Goal: Task Accomplishment & Management: Manage account settings

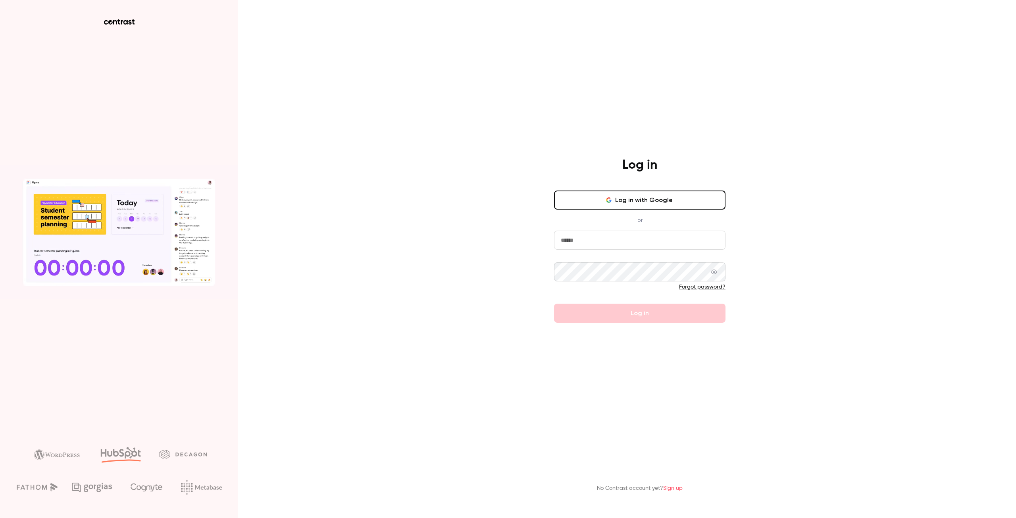
click at [657, 197] on button "Log in with Google" at bounding box center [639, 200] width 171 height 19
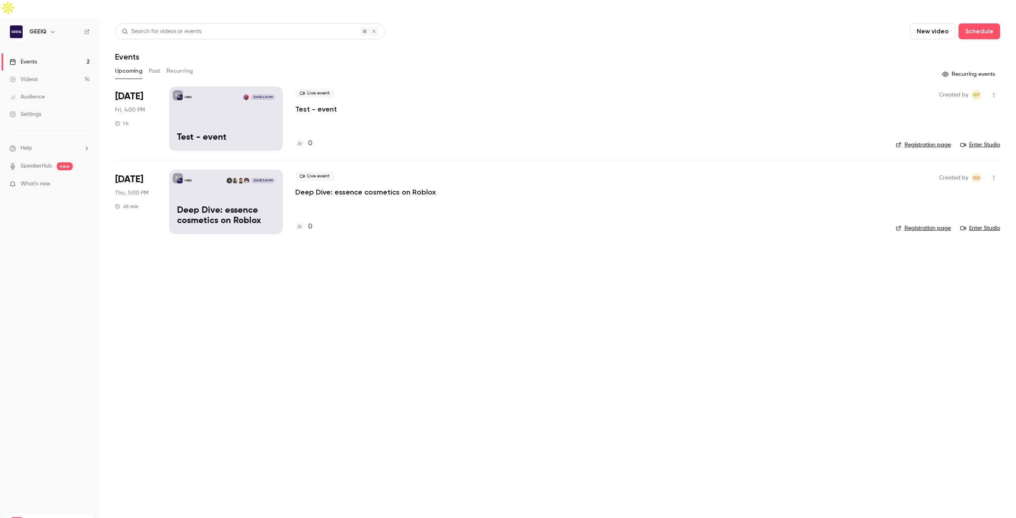
click at [258, 206] on p "Deep Dive: essence cosmetics on Roblox" at bounding box center [226, 216] width 98 height 21
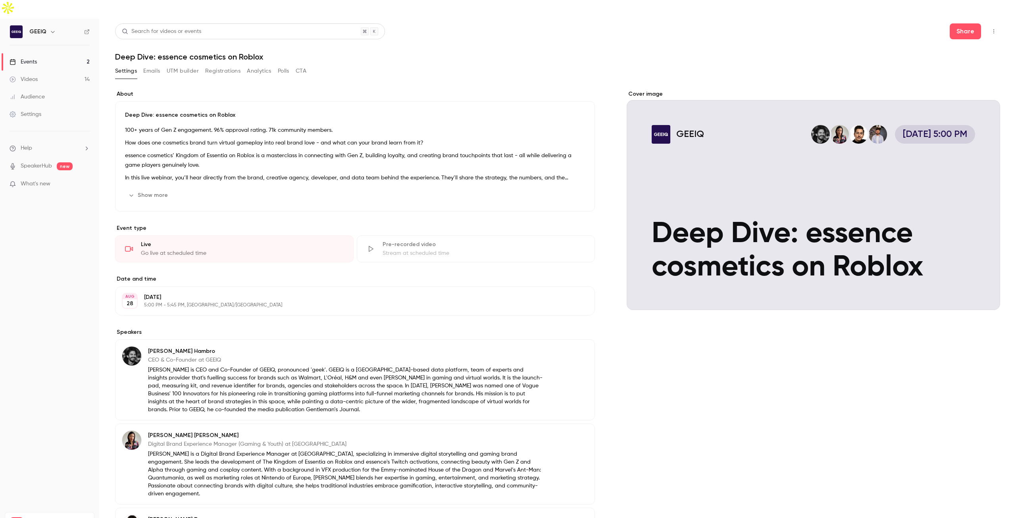
click at [156, 65] on button "Emails" at bounding box center [151, 71] width 17 height 13
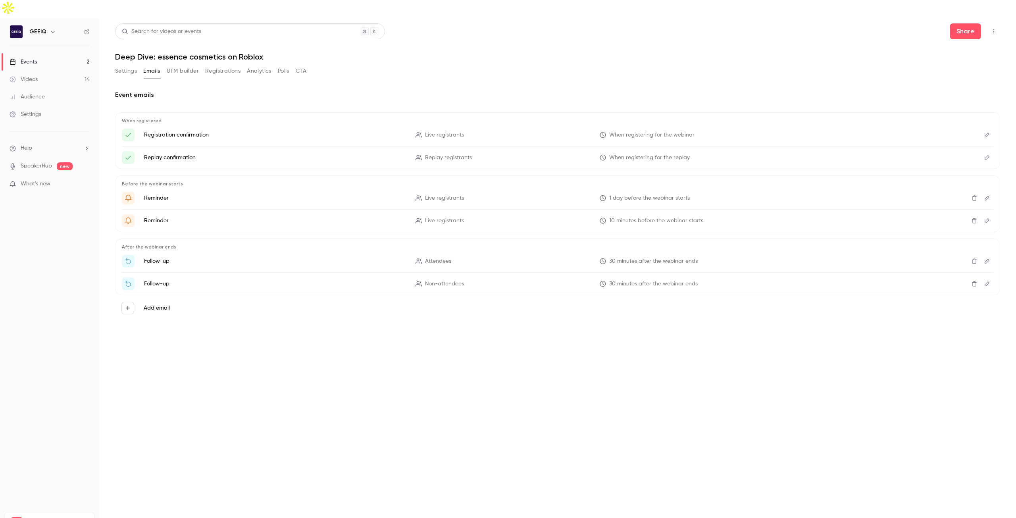
click at [127, 194] on icon "Get Ready for '{{ event_name }}' tomorrow!" at bounding box center [128, 197] width 7 height 7
click at [986, 195] on icon "Edit" at bounding box center [987, 198] width 6 height 6
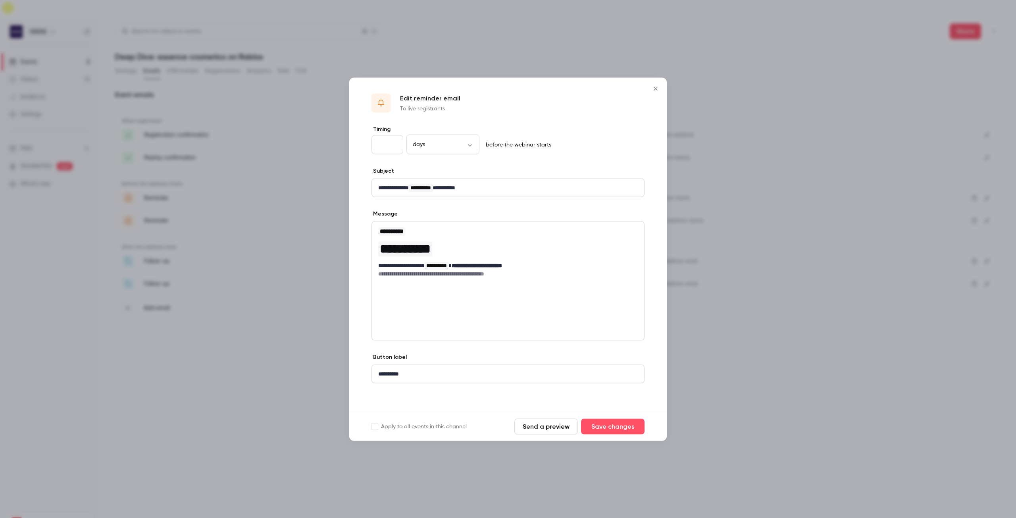
click at [658, 88] on icon "Close" at bounding box center [656, 88] width 10 height 6
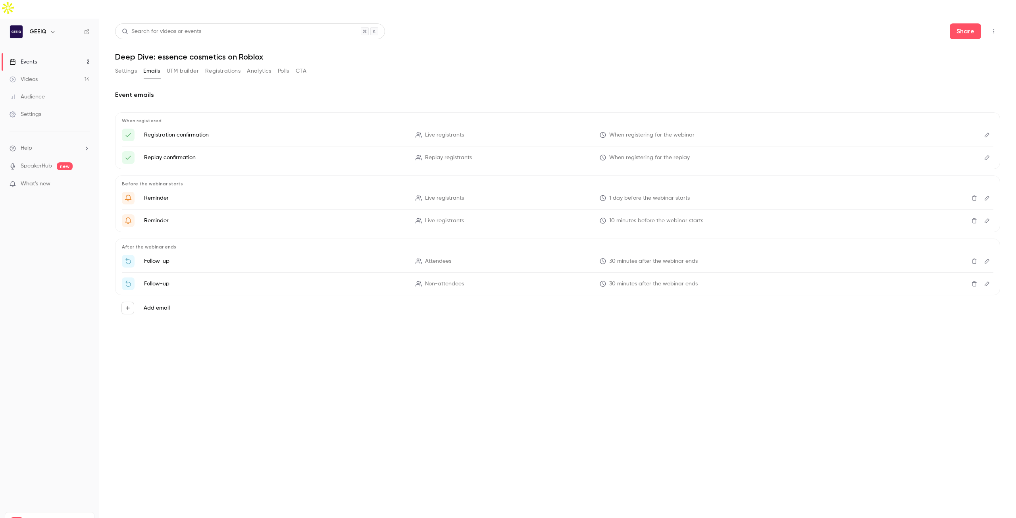
click at [53, 71] on link "Videos 14" at bounding box center [49, 79] width 99 height 17
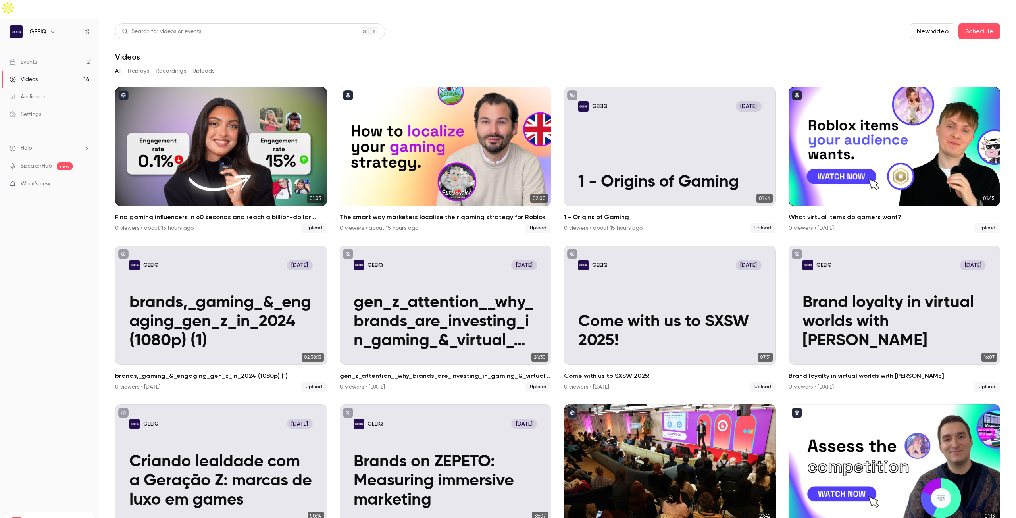
click at [918, 23] on button "New video" at bounding box center [932, 31] width 45 height 16
click at [930, 55] on div "Upload" at bounding box center [956, 55] width 60 height 8
click at [935, 23] on button "New video" at bounding box center [932, 31] width 45 height 16
click at [924, 49] on li "Upload" at bounding box center [950, 55] width 86 height 21
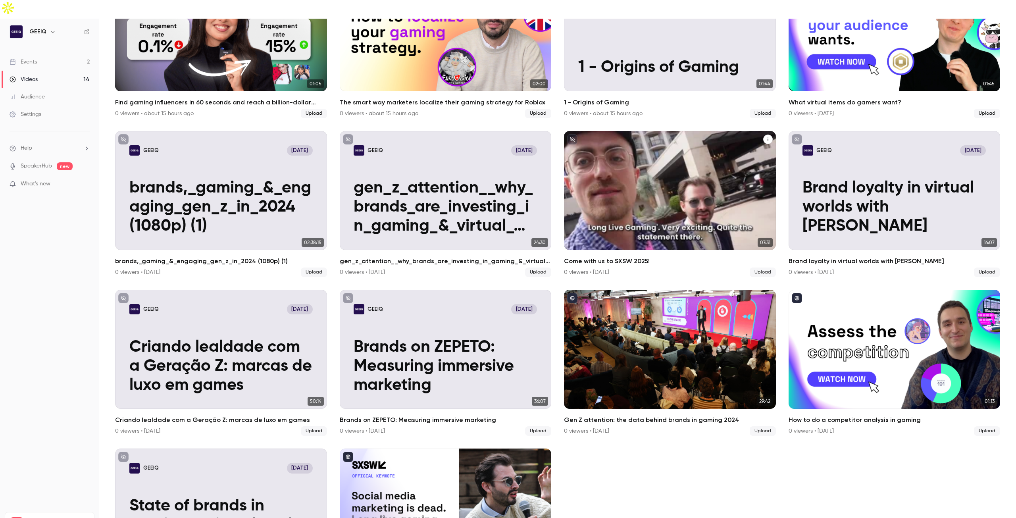
scroll to position [119, 0]
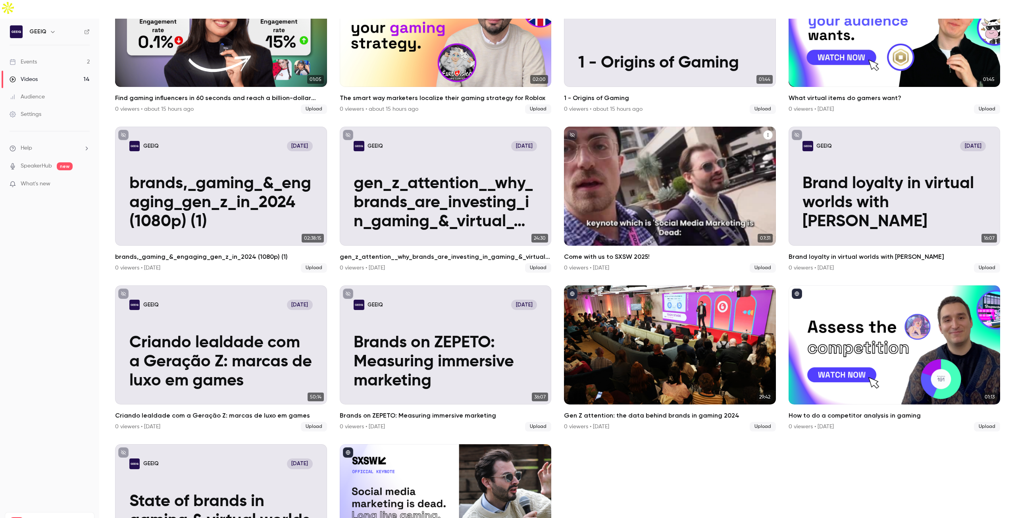
click at [669, 160] on div "GEEIQ [DATE] Come with us to SXSW 2025!" at bounding box center [670, 186] width 212 height 119
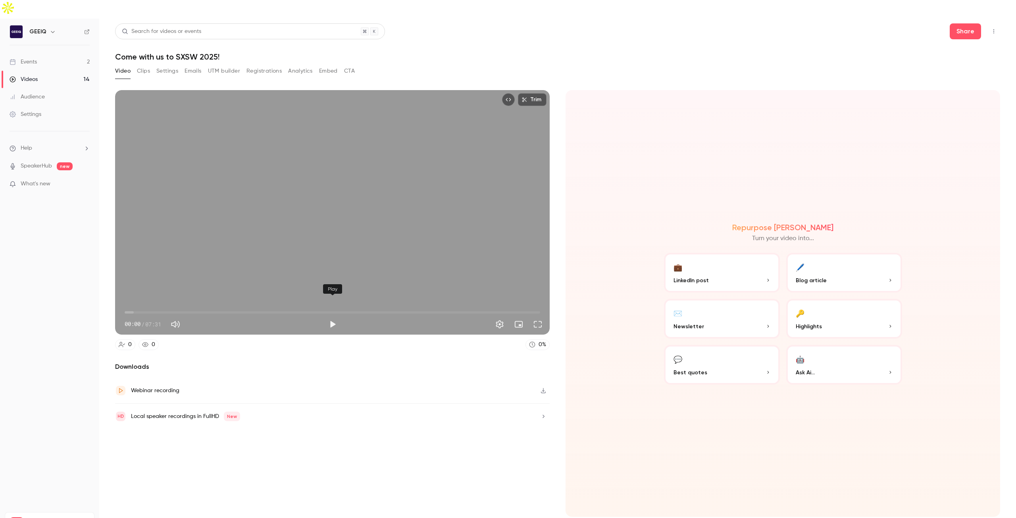
click at [334, 316] on button "Play" at bounding box center [333, 324] width 16 height 16
click at [135, 306] on span "00:11" at bounding box center [333, 312] width 416 height 13
click at [154, 306] on span "00:14" at bounding box center [333, 312] width 416 height 13
click at [166, 306] on span "00:45" at bounding box center [333, 312] width 416 height 13
click at [177, 306] on span "00:45" at bounding box center [333, 312] width 416 height 13
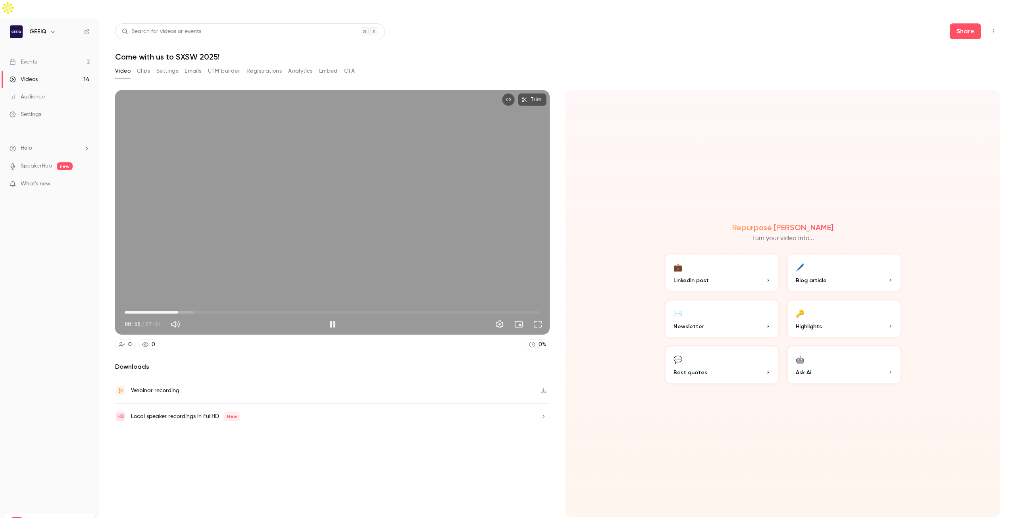
click at [299, 306] on span "00:58" at bounding box center [333, 312] width 416 height 13
click at [386, 306] on span "04:44" at bounding box center [333, 312] width 416 height 13
type input "*****"
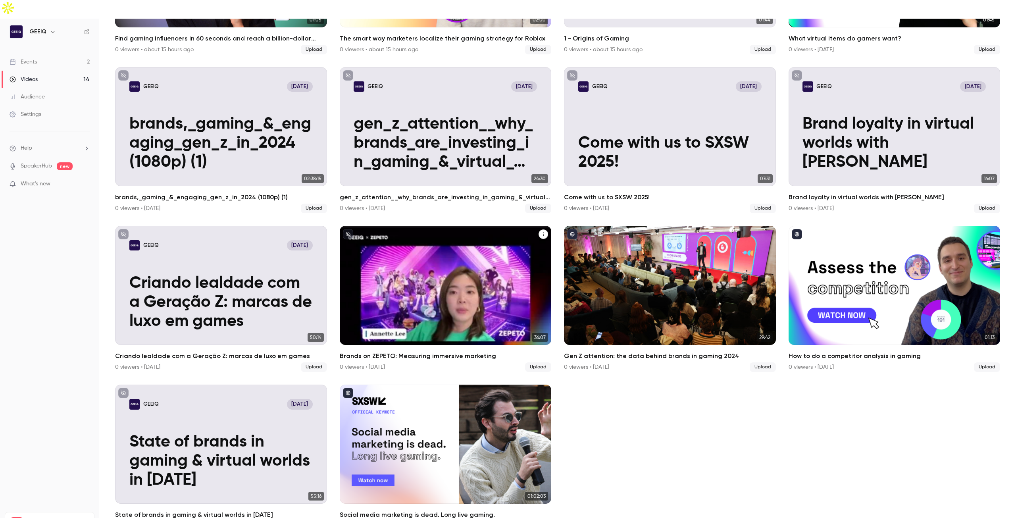
scroll to position [179, 0]
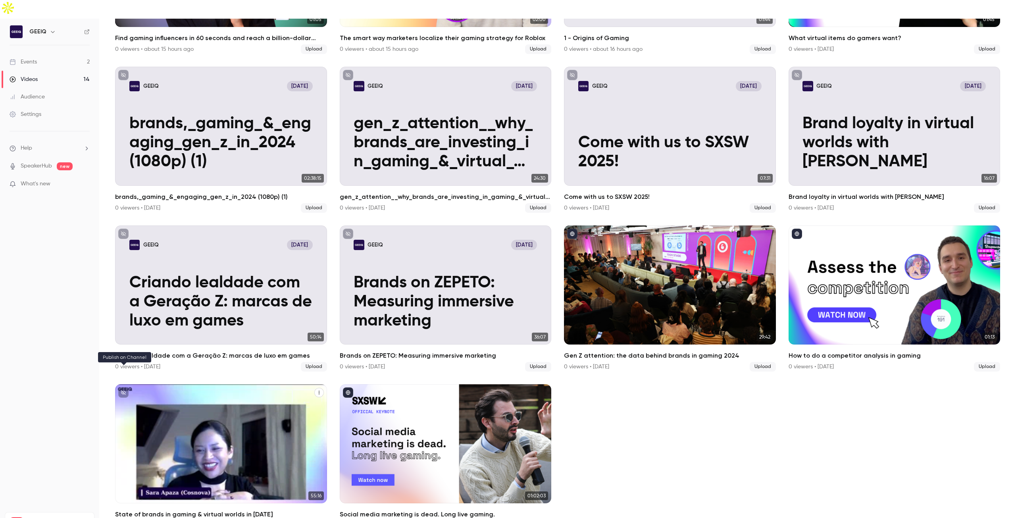
click at [121, 390] on icon "unpublished" at bounding box center [123, 392] width 5 height 5
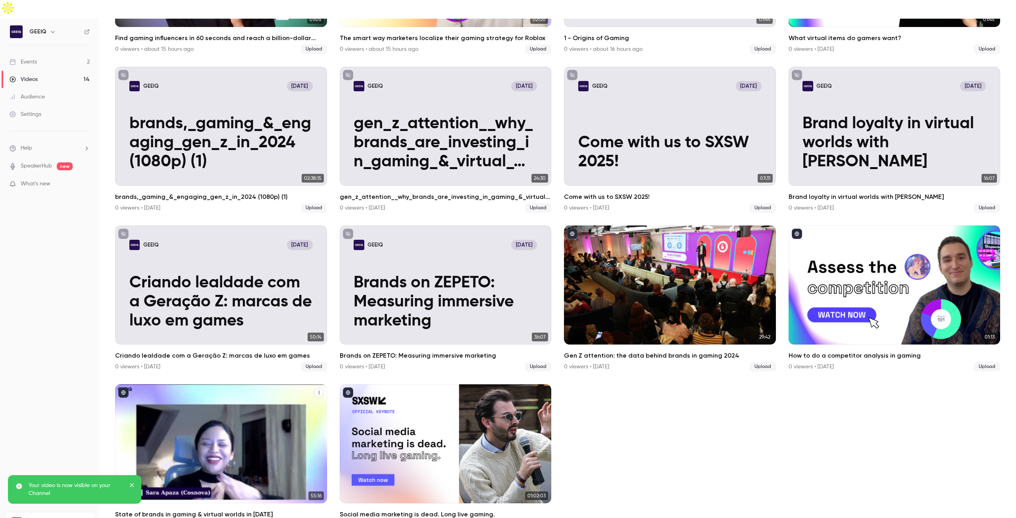
click at [121, 391] on icon "published" at bounding box center [123, 393] width 4 height 4
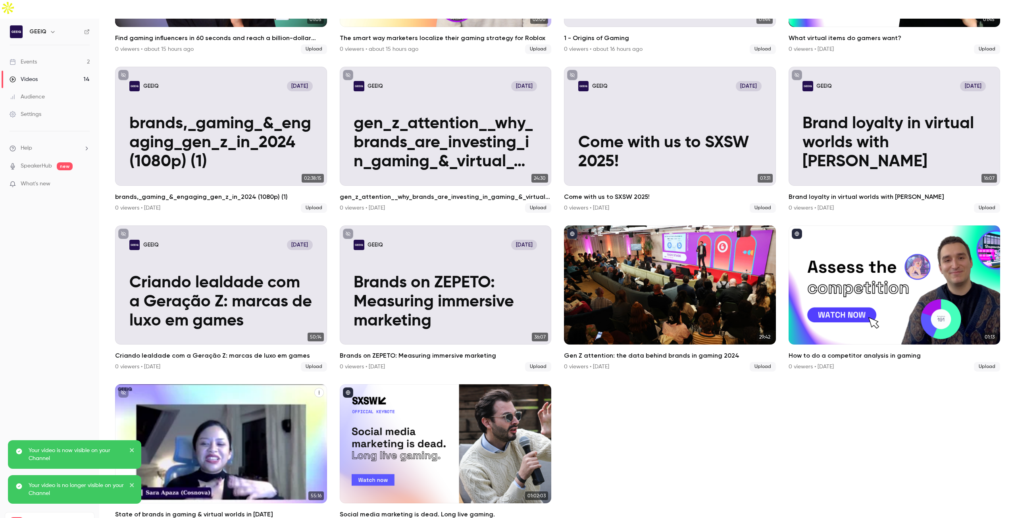
click at [242, 399] on div "GEEIQ [DATE]" at bounding box center [220, 404] width 183 height 10
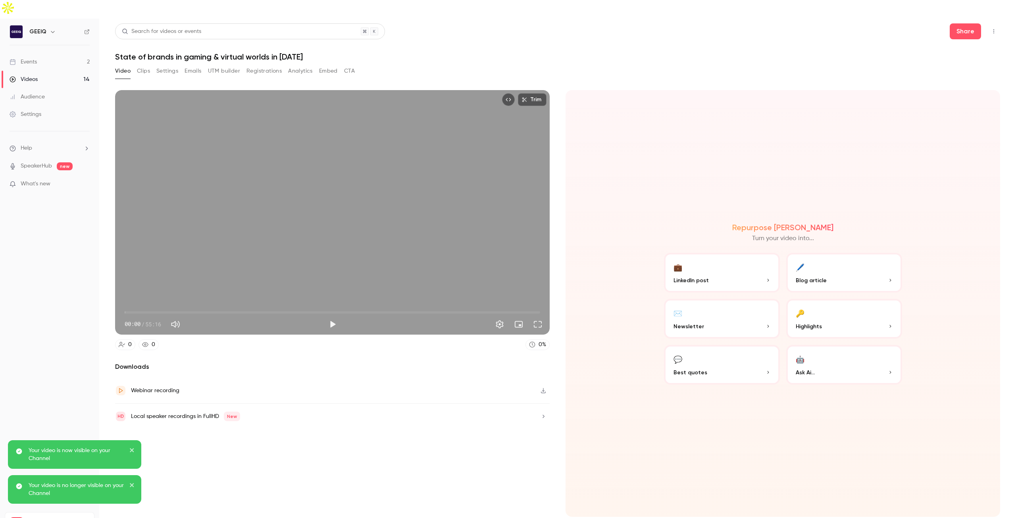
click at [335, 316] on button "Play" at bounding box center [333, 324] width 16 height 16
click at [146, 306] on span "00:01" at bounding box center [333, 312] width 416 height 13
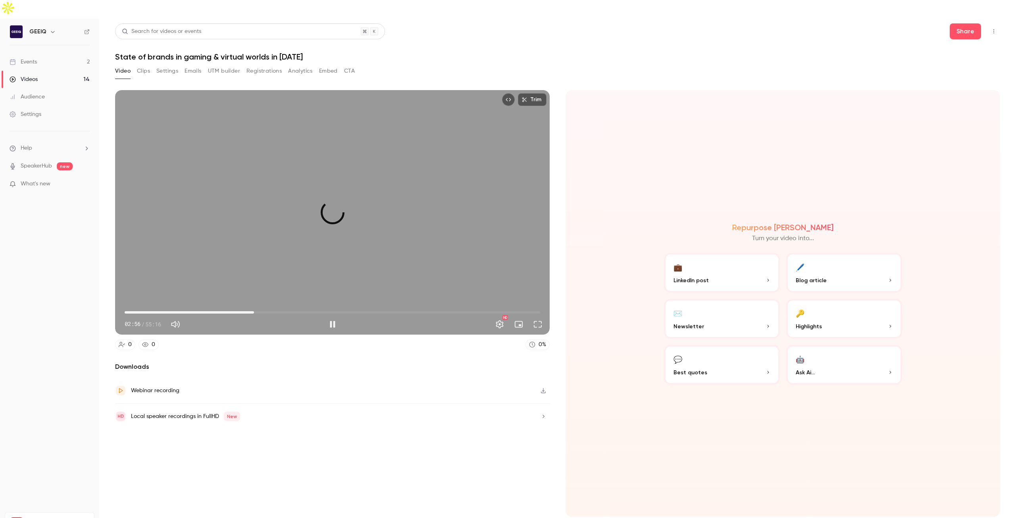
click at [254, 306] on span "17:12" at bounding box center [333, 312] width 416 height 13
click at [126, 306] on span "00:09" at bounding box center [333, 312] width 416 height 13
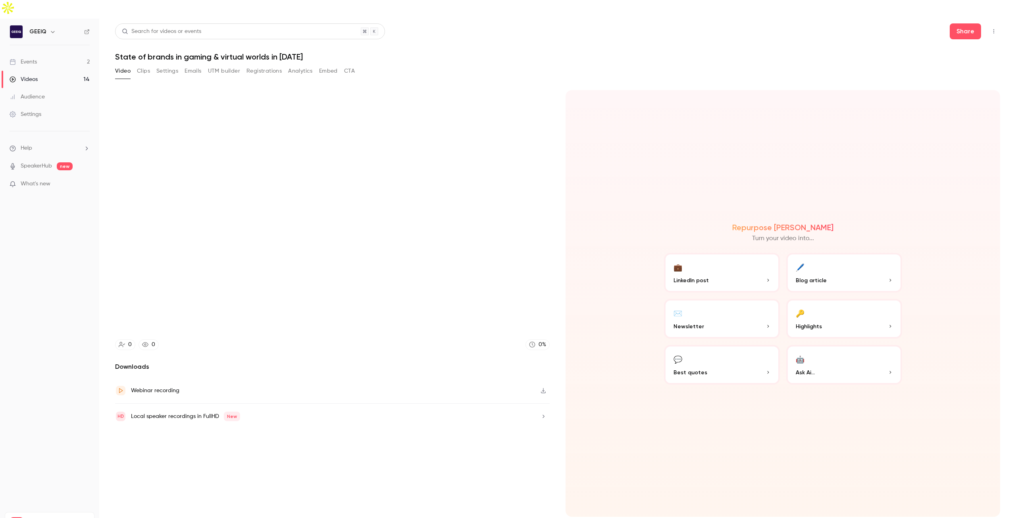
type input "****"
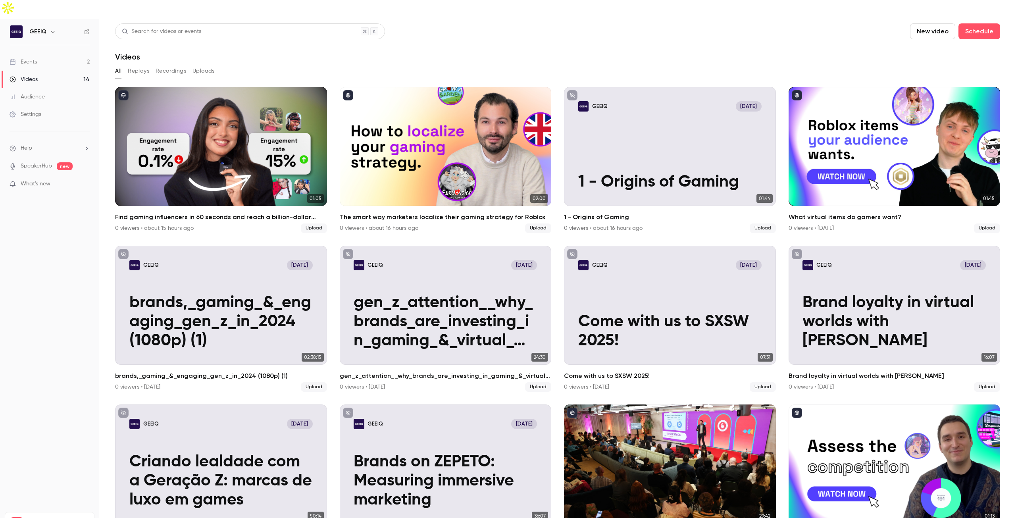
click at [932, 23] on button "New video" at bounding box center [932, 31] width 45 height 16
click at [930, 50] on li "Upload" at bounding box center [950, 55] width 86 height 21
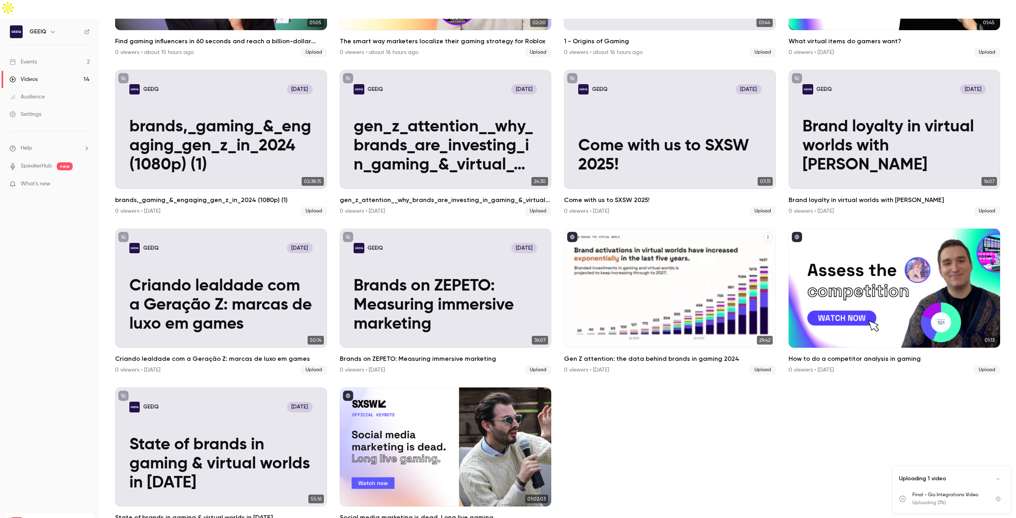
scroll to position [179, 0]
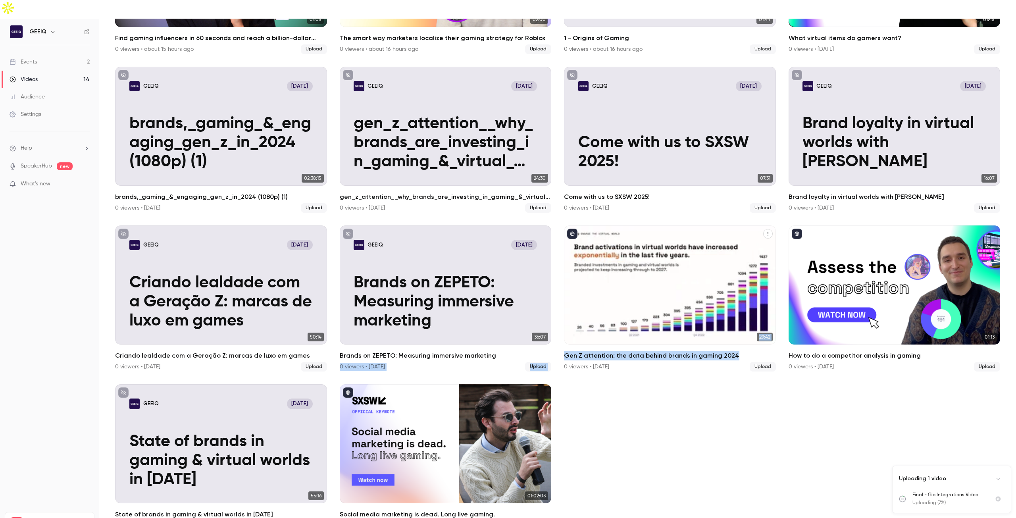
drag, startPoint x: 553, startPoint y: 335, endPoint x: 729, endPoint y: 336, distance: 175.8
click at [729, 336] on ul "01:05 Find gaming influencers in 60 seconds and reach a billion-dollar audience…" at bounding box center [557, 219] width 885 height 622
copy ul "0 viewers • [DATE] Upload 29:42 Gen Z attention: the data behind brands in gami…"
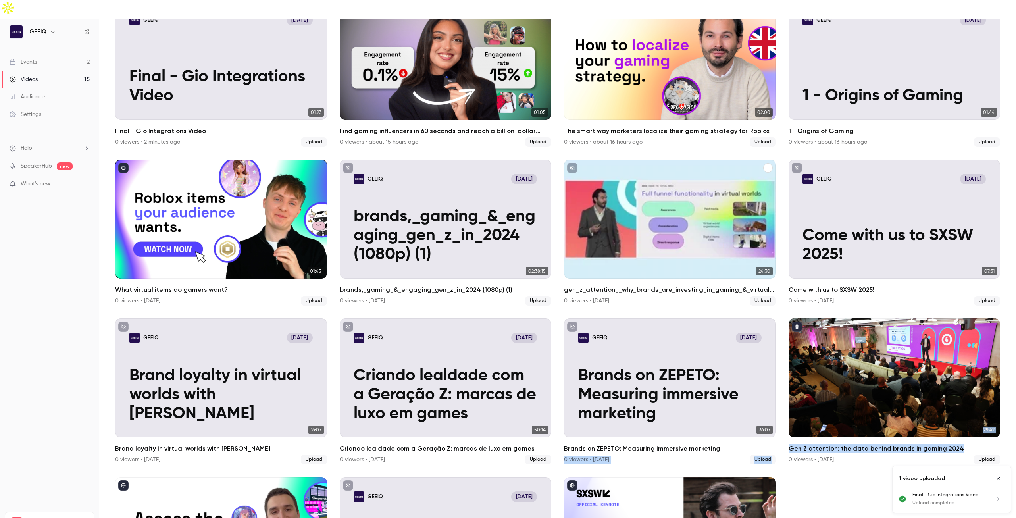
scroll to position [0, 0]
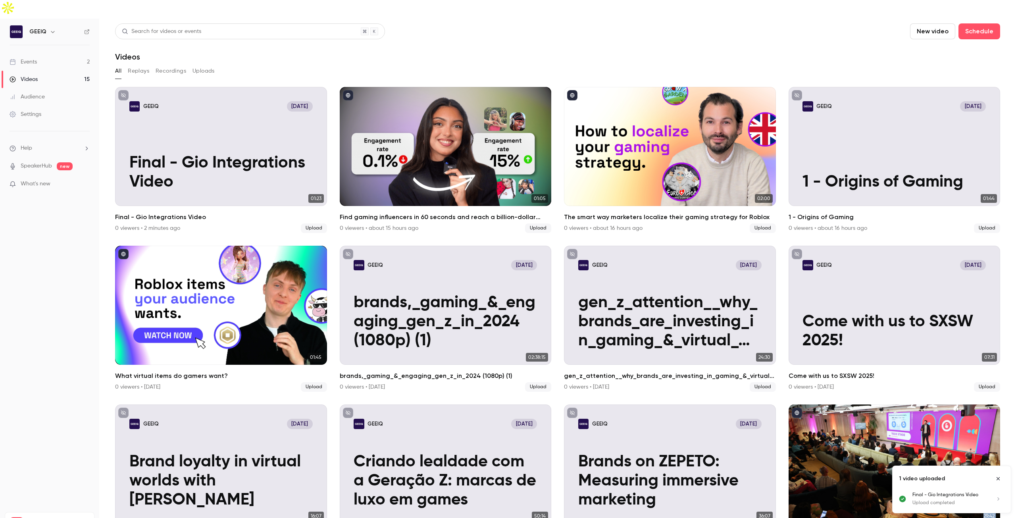
click at [927, 23] on button "New video" at bounding box center [932, 31] width 45 height 16
click at [924, 52] on li "Upload" at bounding box center [950, 55] width 86 height 21
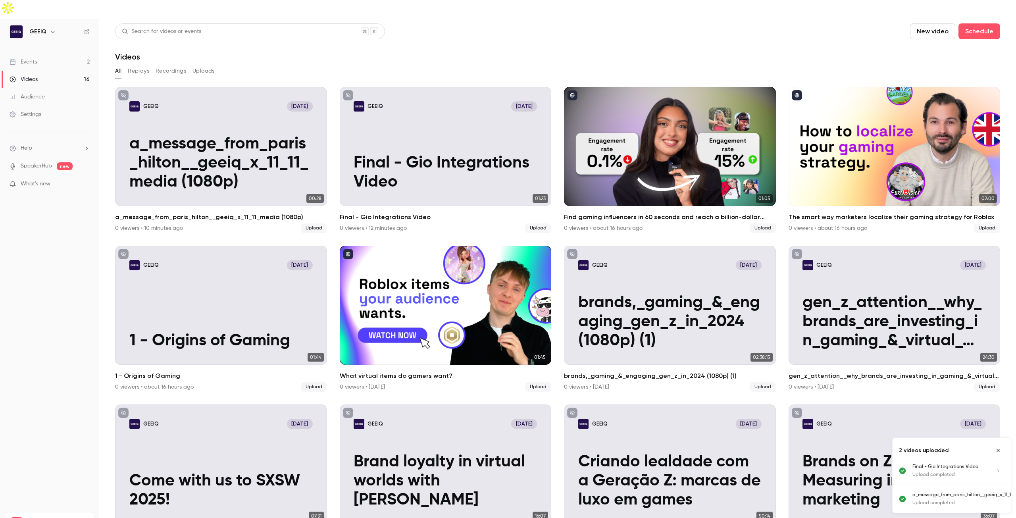
click at [999, 448] on icon "Close uploads list" at bounding box center [998, 451] width 6 height 6
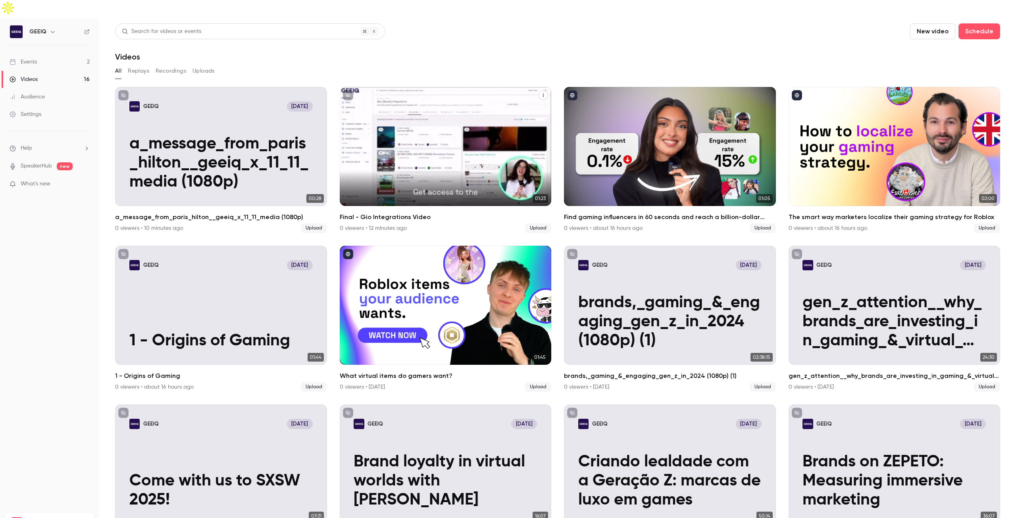
click at [464, 133] on div "GEEIQ [DATE] Final - Gio Integrations Video" at bounding box center [446, 146] width 212 height 119
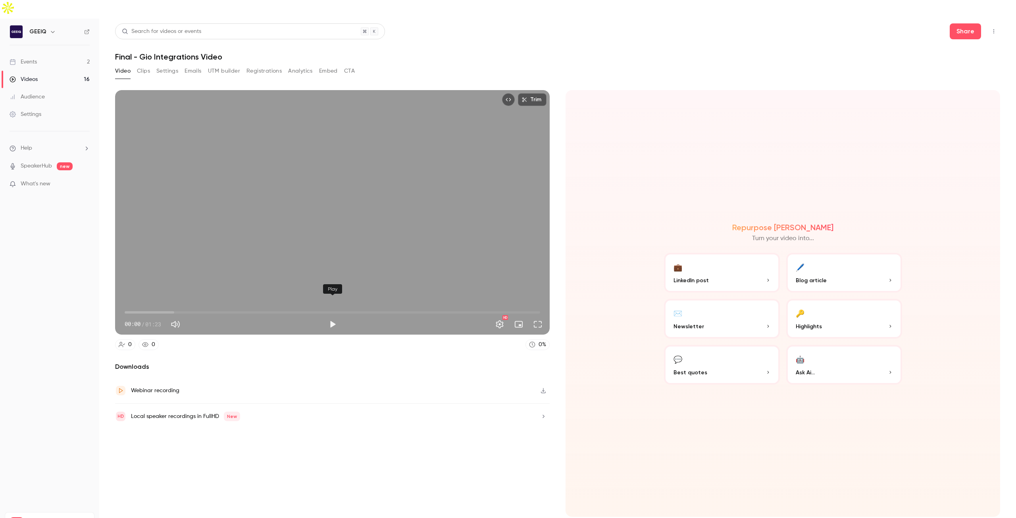
click at [335, 316] on button "Play" at bounding box center [333, 324] width 16 height 16
click at [177, 306] on span "00:03" at bounding box center [333, 312] width 416 height 13
click at [305, 192] on div "Trim 00:16 00:16 / 01:23 HD" at bounding box center [332, 212] width 435 height 245
click at [334, 154] on div "Trim 00:16 00:16 / 01:23 HD" at bounding box center [332, 212] width 435 height 245
click at [127, 306] on span "00:00" at bounding box center [333, 312] width 416 height 13
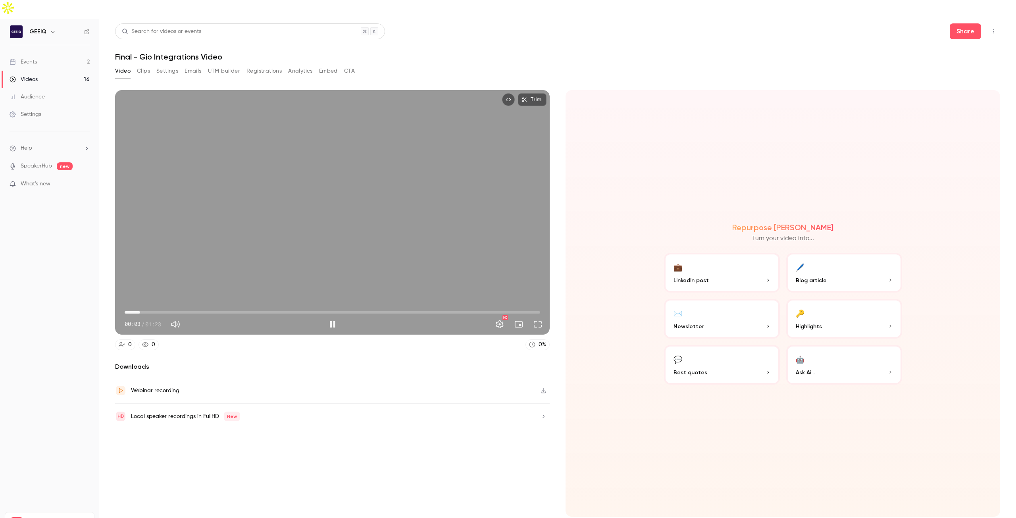
click at [304, 306] on span "00:03" at bounding box center [333, 312] width 416 height 13
click at [370, 306] on span "00:49" at bounding box center [333, 312] width 416 height 13
click at [126, 306] on span "00:00" at bounding box center [333, 312] width 416 height 13
click at [335, 316] on button "Pause" at bounding box center [333, 324] width 16 height 16
click at [335, 316] on button "Play" at bounding box center [333, 324] width 16 height 16
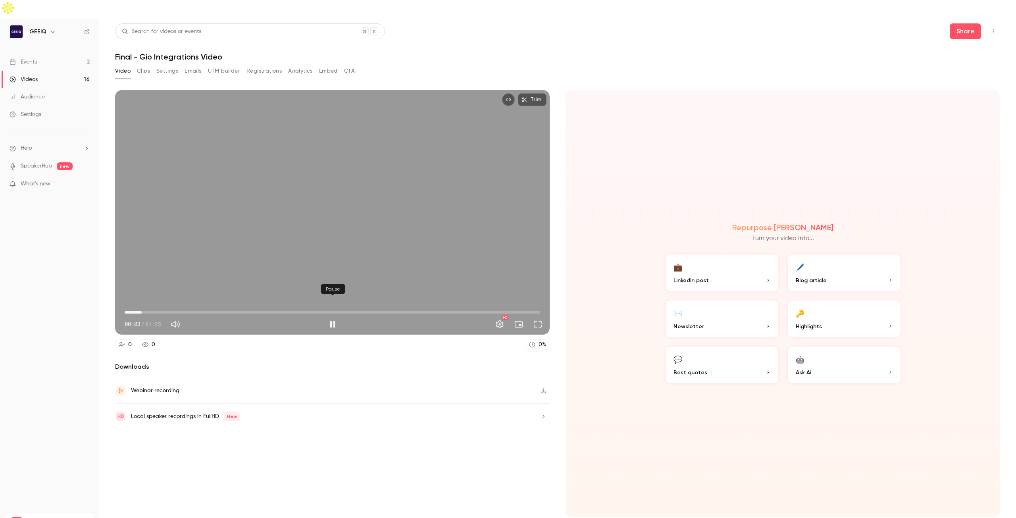
click at [333, 316] on button "Pause" at bounding box center [333, 324] width 16 height 16
type input "***"
click at [139, 65] on button "Clips" at bounding box center [143, 71] width 13 height 13
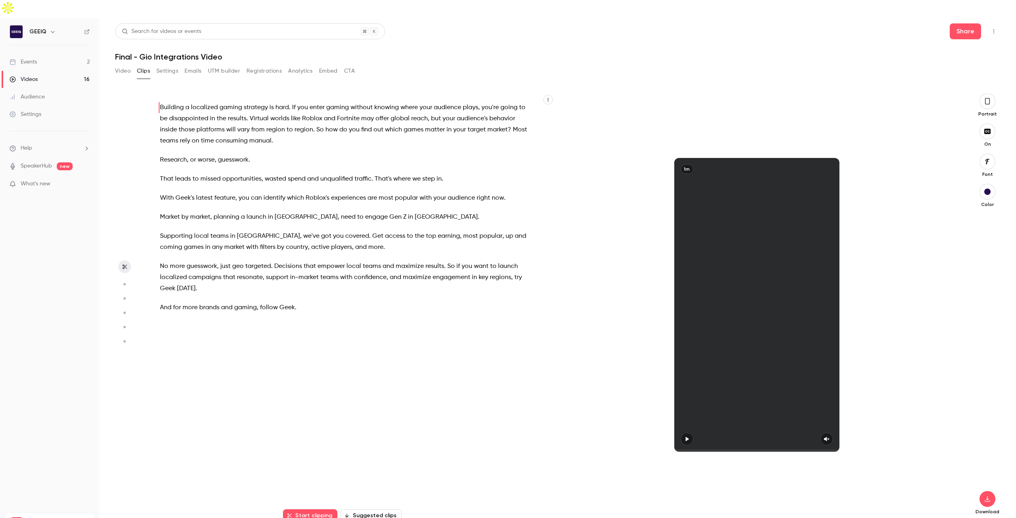
click at [119, 65] on button "Video" at bounding box center [122, 71] width 15 height 13
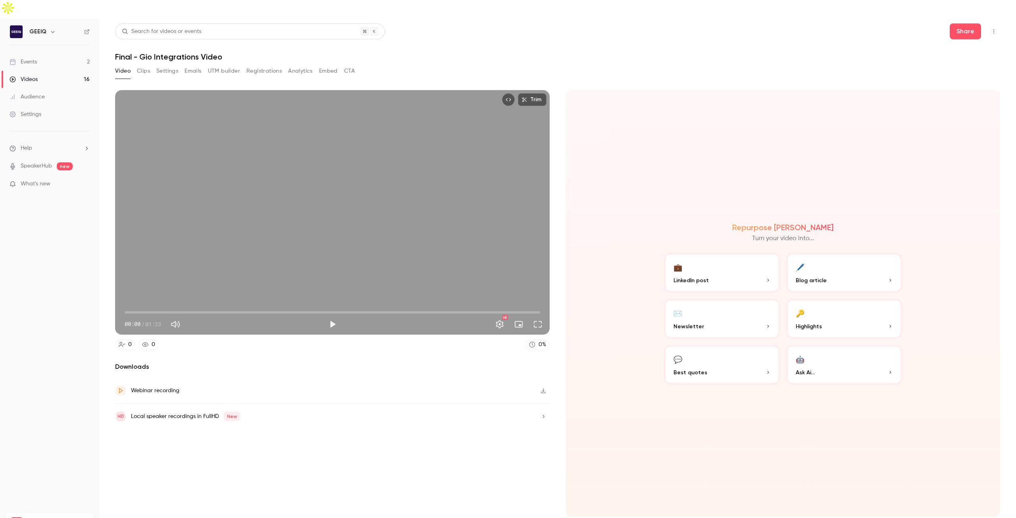
click at [138, 65] on button "Clips" at bounding box center [143, 71] width 13 height 13
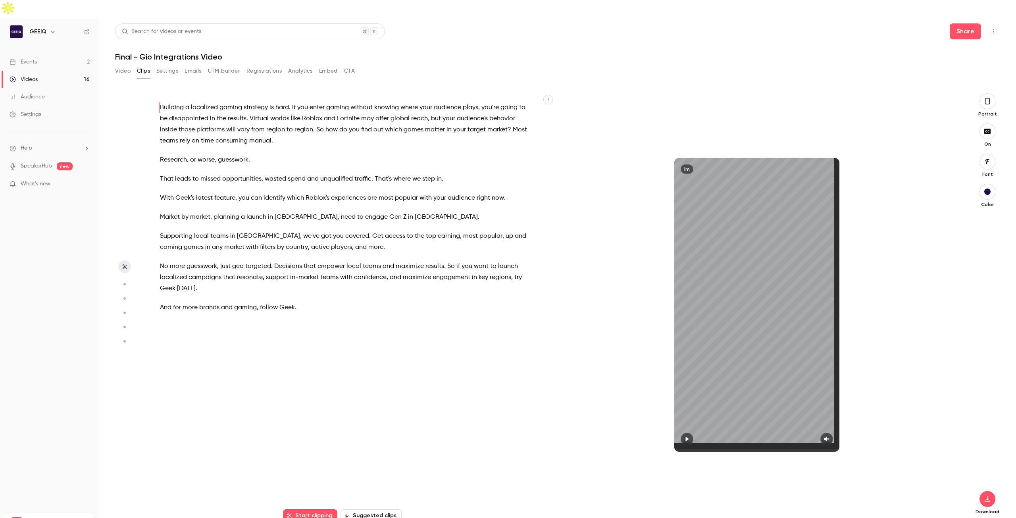
click at [122, 65] on button "Video" at bounding box center [122, 71] width 15 height 13
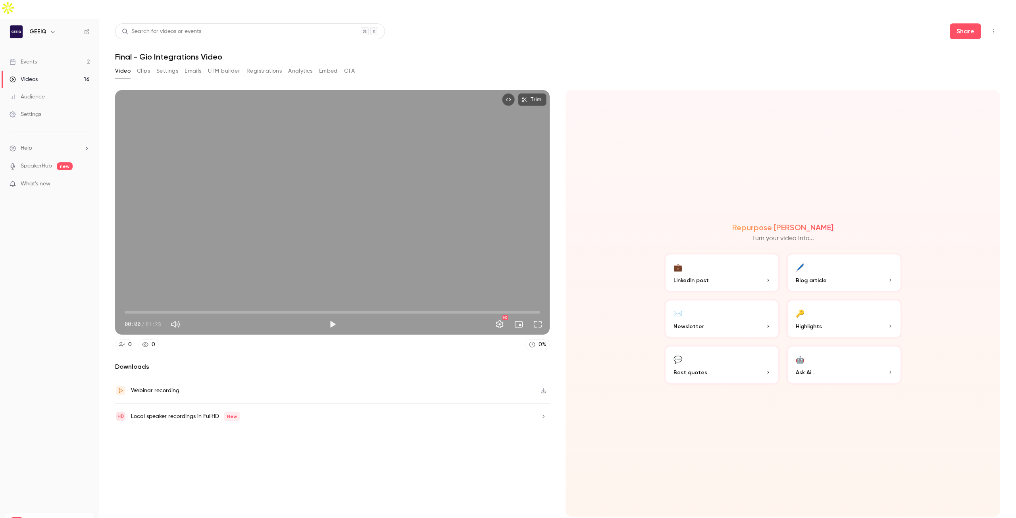
click at [42, 53] on link "Events 2" at bounding box center [49, 61] width 99 height 17
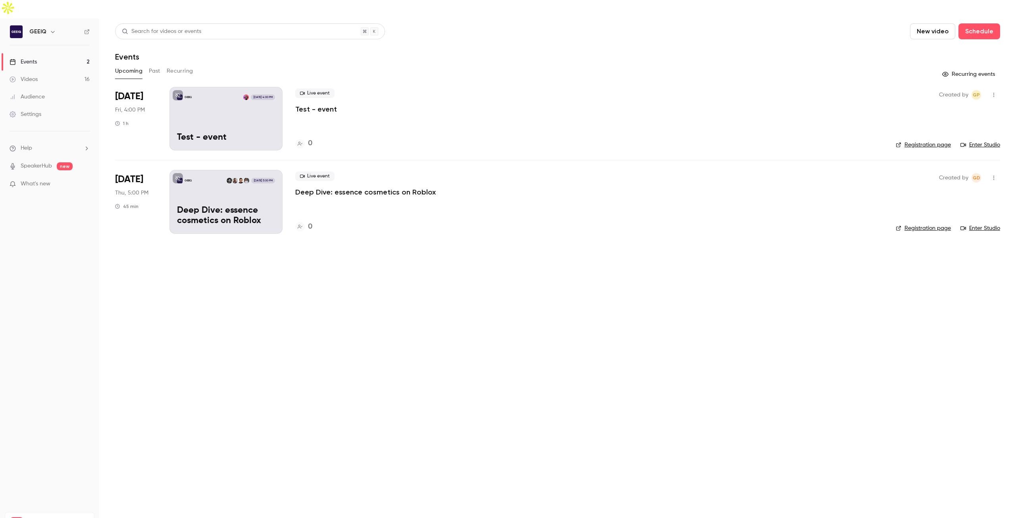
click at [46, 71] on link "Videos 16" at bounding box center [49, 79] width 99 height 17
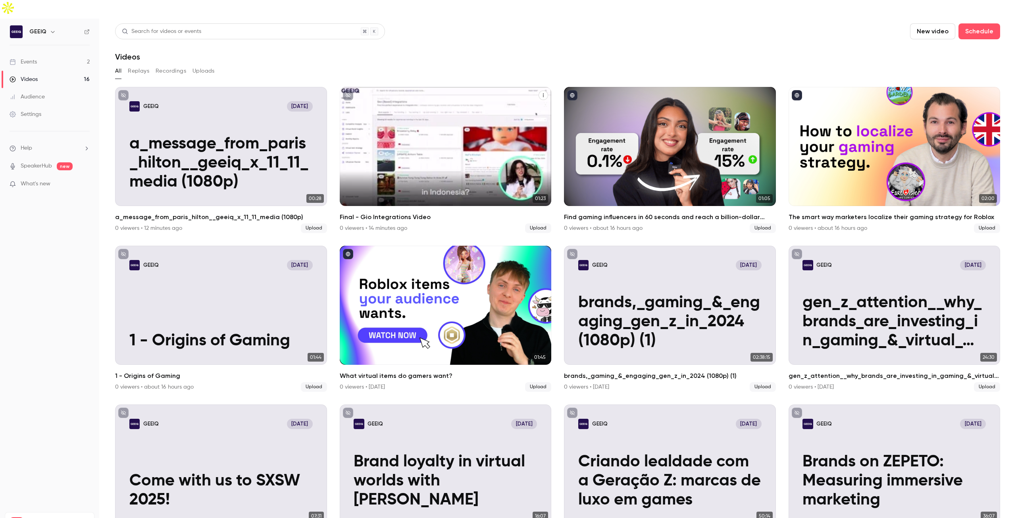
click at [467, 125] on div "GEEIQ [DATE] Final - Gio Integrations Video" at bounding box center [446, 146] width 212 height 119
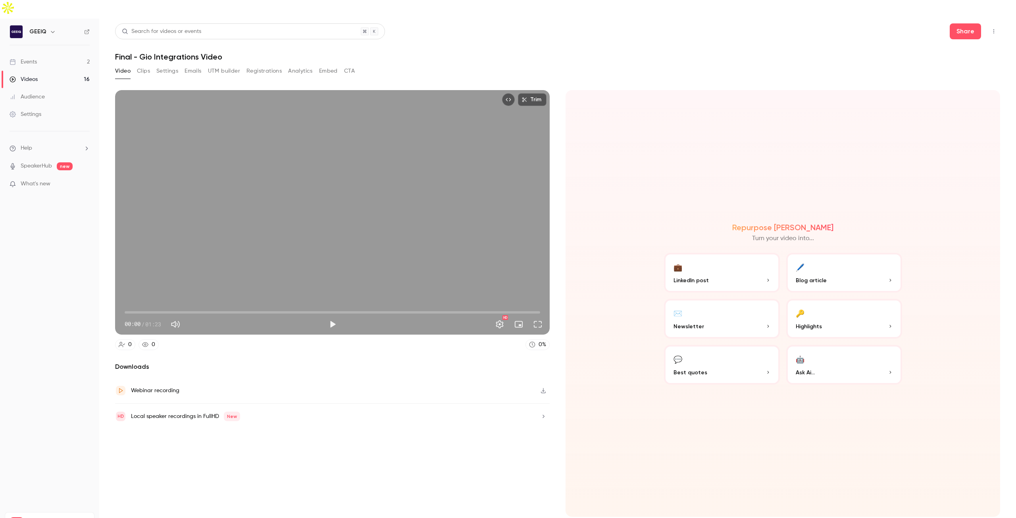
click at [45, 53] on link "Events 2" at bounding box center [49, 61] width 99 height 17
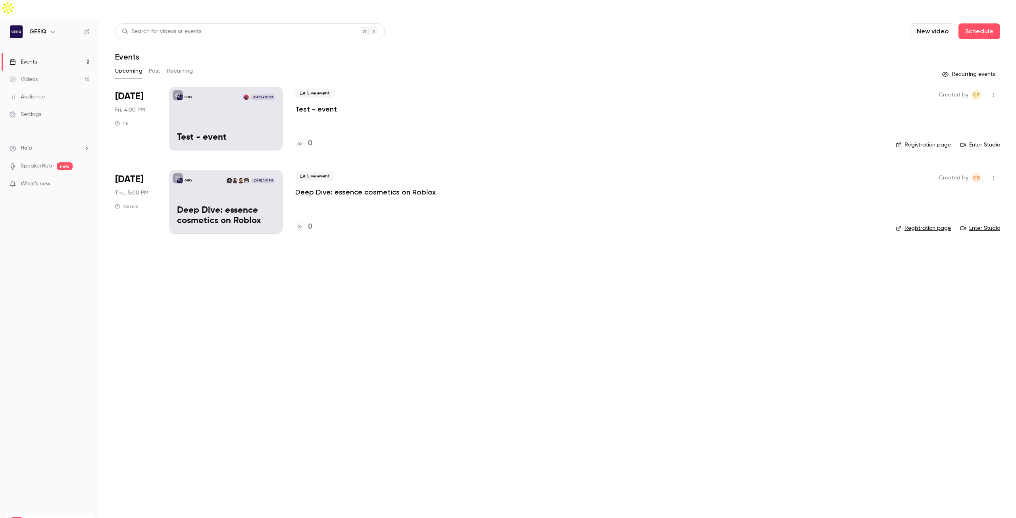
click at [983, 224] on link "Enter Studio" at bounding box center [981, 228] width 40 height 8
click at [942, 224] on link "Registration page" at bounding box center [923, 228] width 55 height 8
click at [317, 187] on p "Deep Dive: essence cosmetics on Roblox" at bounding box center [365, 192] width 141 height 10
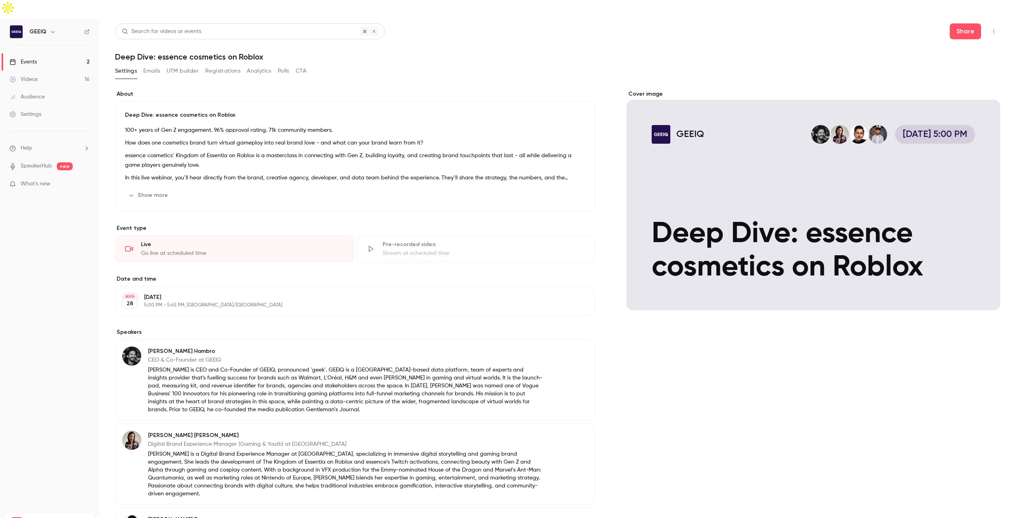
click at [147, 65] on button "Emails" at bounding box center [151, 71] width 17 height 13
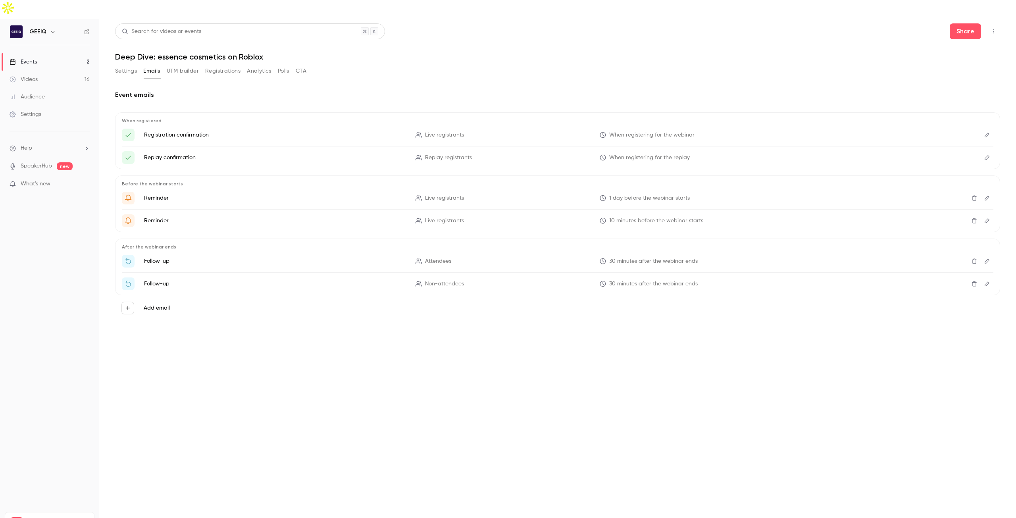
click at [989, 195] on icon "Edit" at bounding box center [987, 198] width 6 height 6
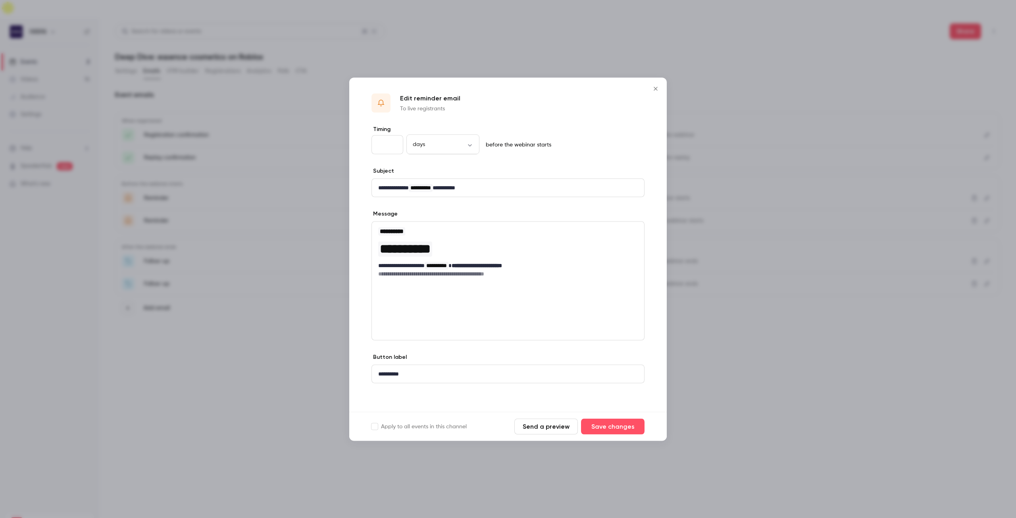
click at [656, 89] on icon "Close" at bounding box center [656, 88] width 10 height 6
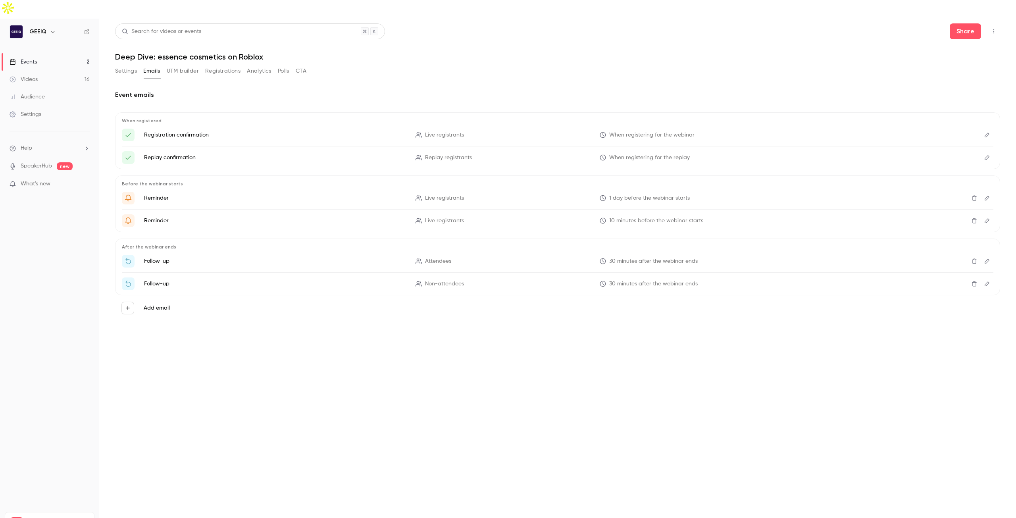
click at [188, 65] on button "UTM builder" at bounding box center [183, 71] width 32 height 13
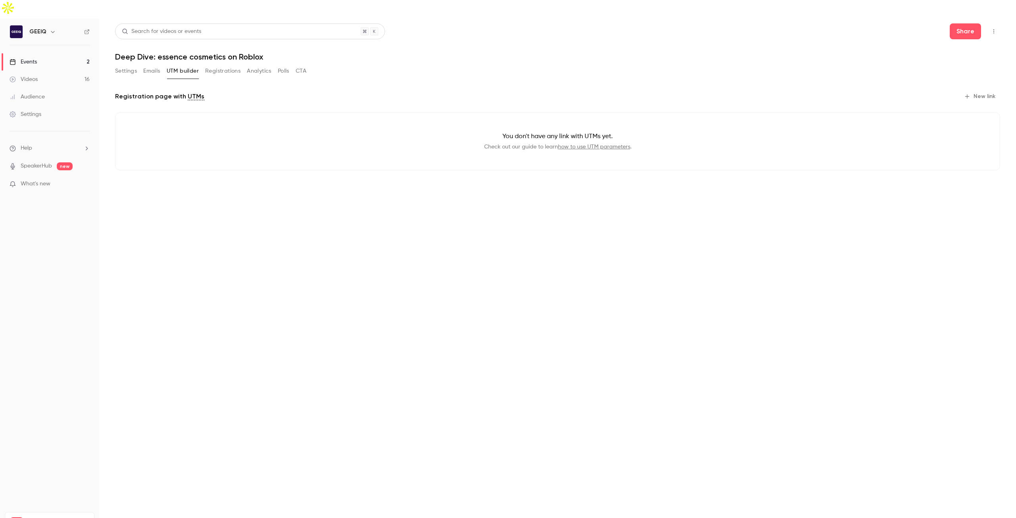
click at [221, 65] on button "Registrations" at bounding box center [222, 71] width 35 height 13
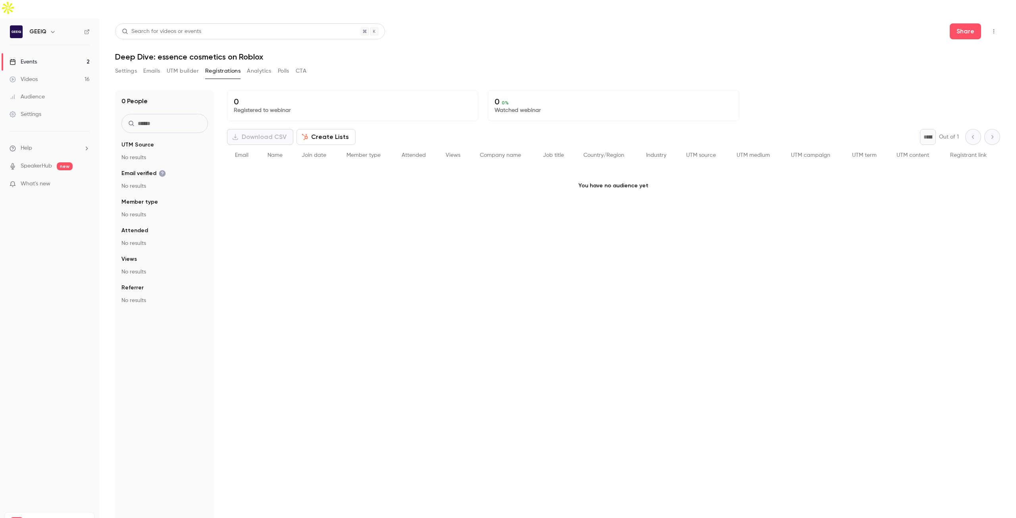
click at [263, 65] on button "Analytics" at bounding box center [259, 71] width 25 height 13
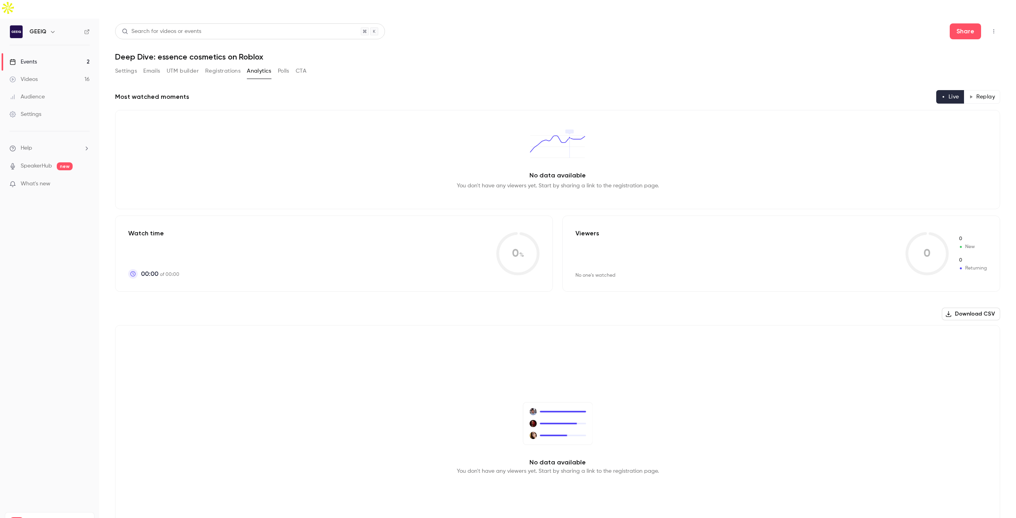
click at [282, 65] on button "Polls" at bounding box center [284, 71] width 12 height 13
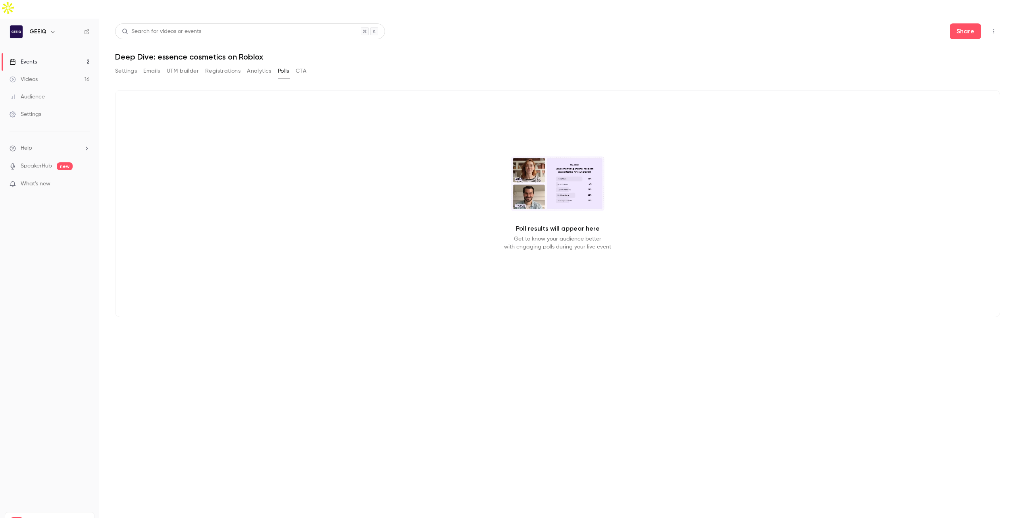
click at [304, 65] on button "CTA" at bounding box center [301, 71] width 11 height 13
click at [279, 65] on button "Polls" at bounding box center [284, 71] width 12 height 13
drag, startPoint x: 606, startPoint y: 182, endPoint x: 533, endPoint y: 169, distance: 74.9
click at [533, 169] on div "Poll results will appear here Get to know your audience better with engaging po…" at bounding box center [557, 203] width 885 height 227
click at [297, 65] on button "CTA" at bounding box center [301, 71] width 11 height 13
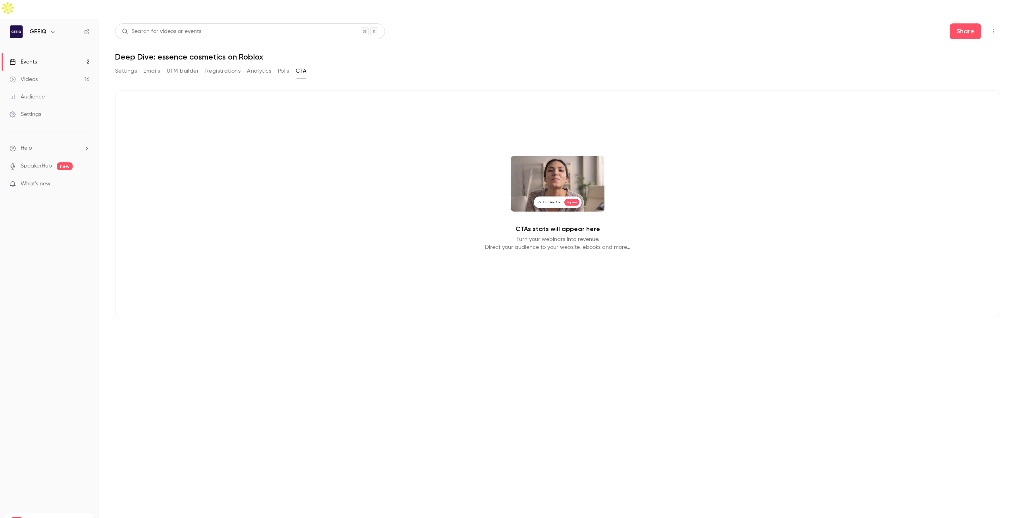
click at [289, 65] on button "Polls" at bounding box center [284, 71] width 12 height 13
click at [127, 65] on button "Settings" at bounding box center [126, 71] width 22 height 13
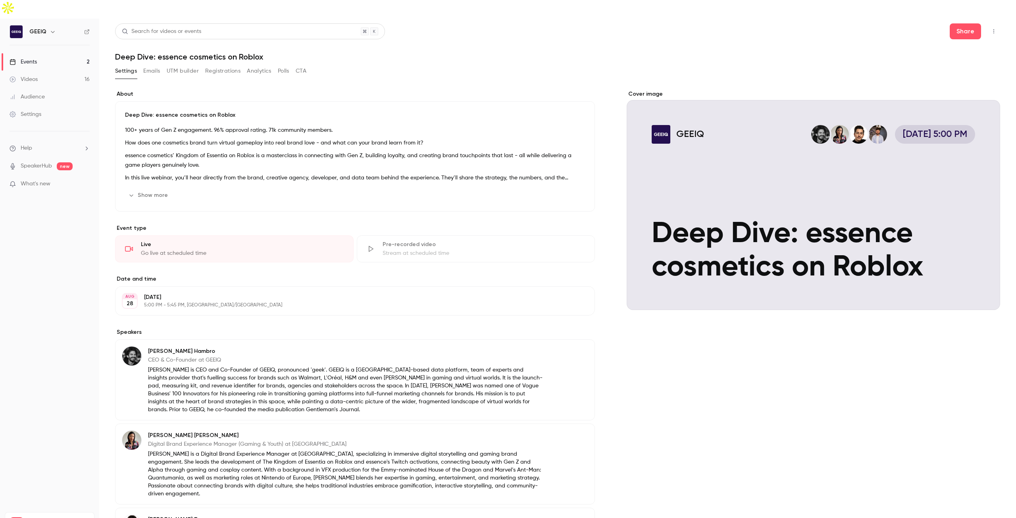
click at [154, 65] on button "Emails" at bounding box center [151, 71] width 17 height 13
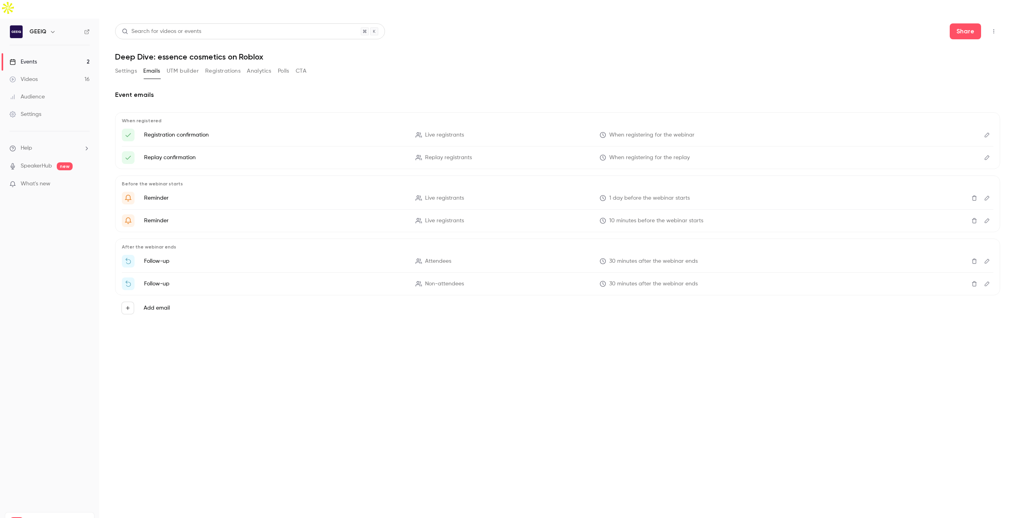
click at [130, 65] on button "Settings" at bounding box center [126, 71] width 22 height 13
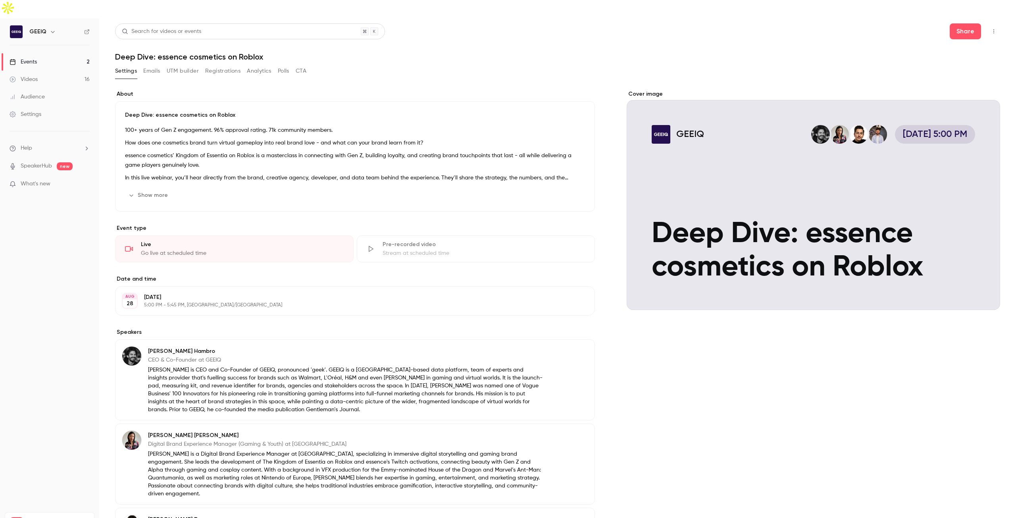
click at [54, 71] on link "Videos 16" at bounding box center [49, 79] width 99 height 17
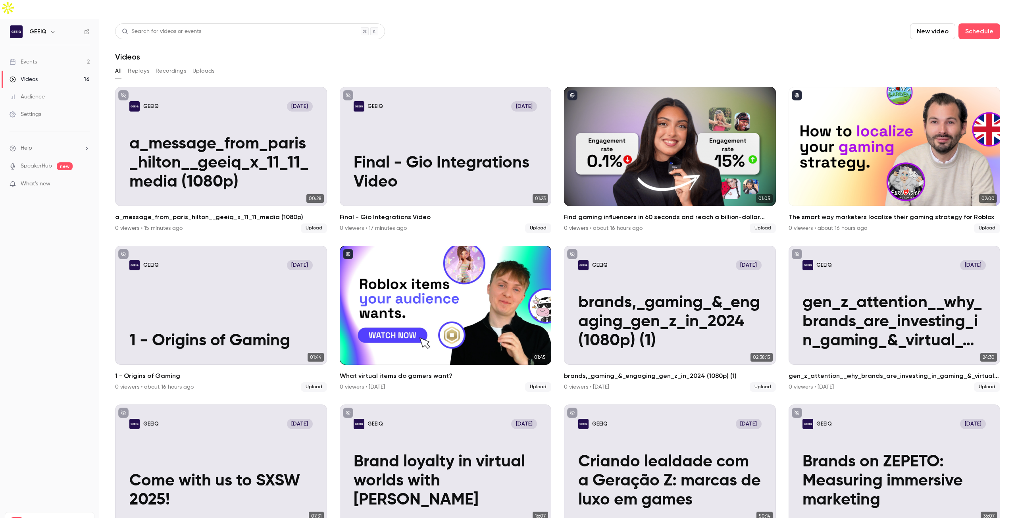
click at [60, 88] on link "Audience" at bounding box center [49, 96] width 99 height 17
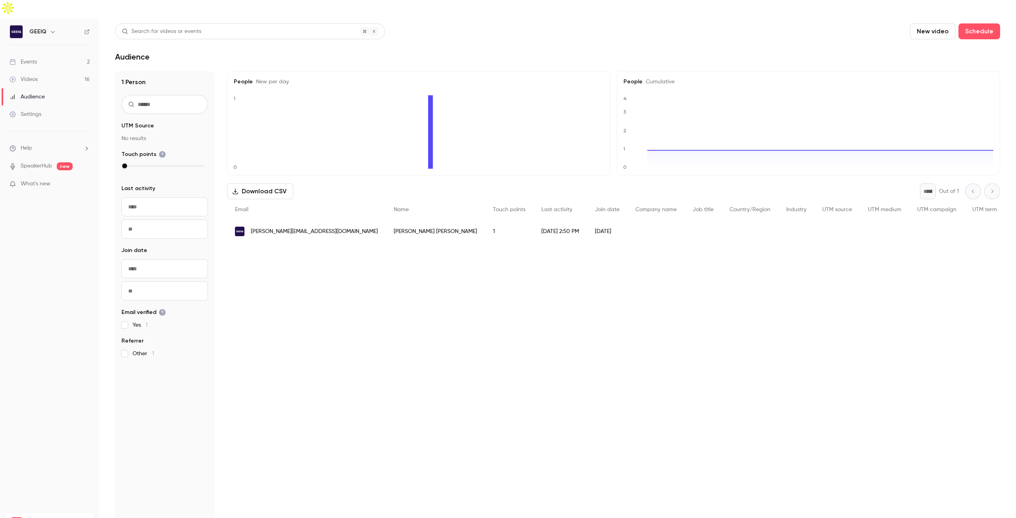
click at [45, 106] on link "Settings" at bounding box center [49, 114] width 99 height 17
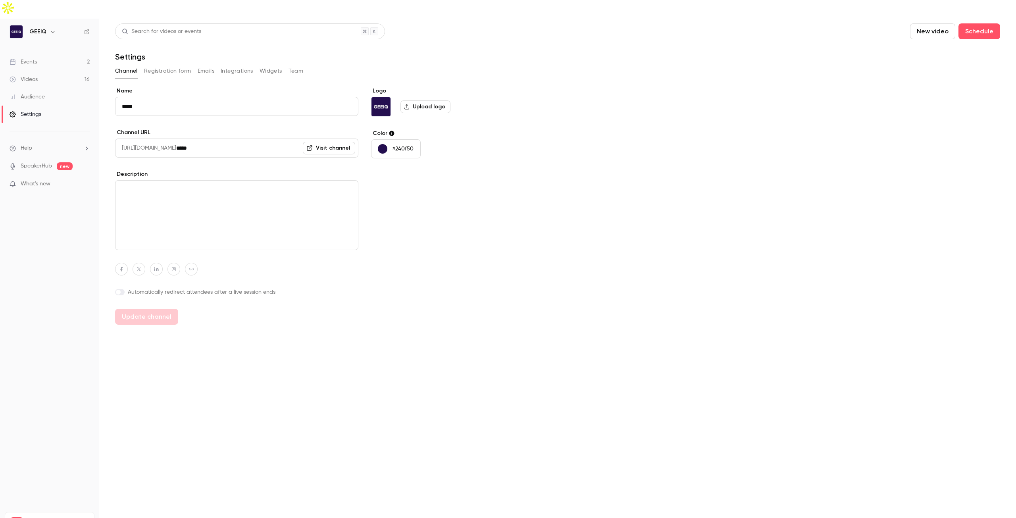
click at [176, 65] on button "Registration form" at bounding box center [167, 71] width 47 height 13
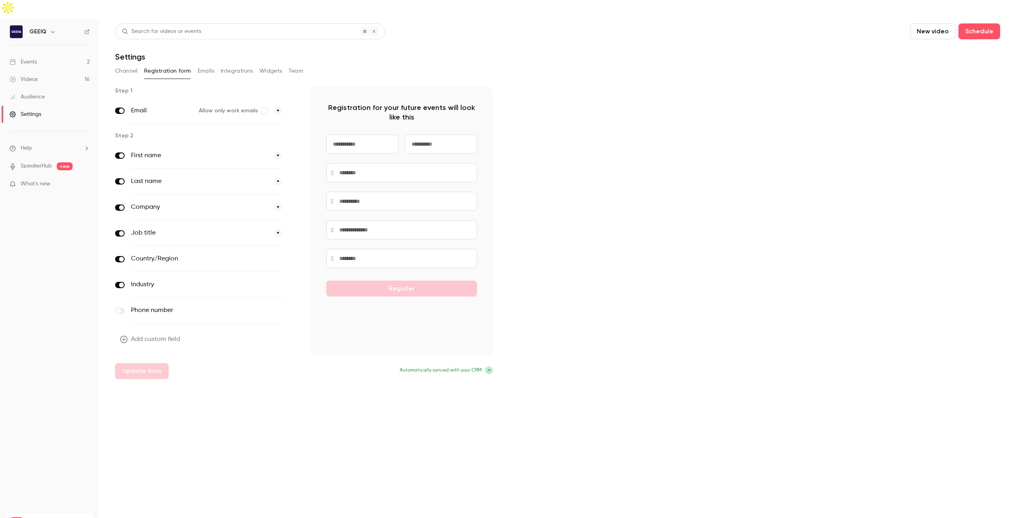
click at [141, 331] on button "Add custom field" at bounding box center [150, 339] width 71 height 16
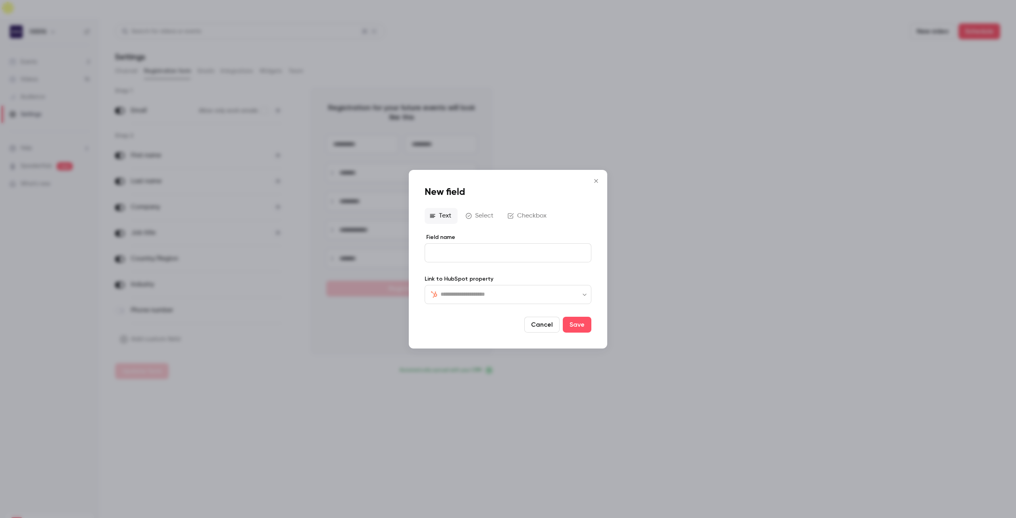
click at [489, 218] on button "Select" at bounding box center [480, 216] width 39 height 16
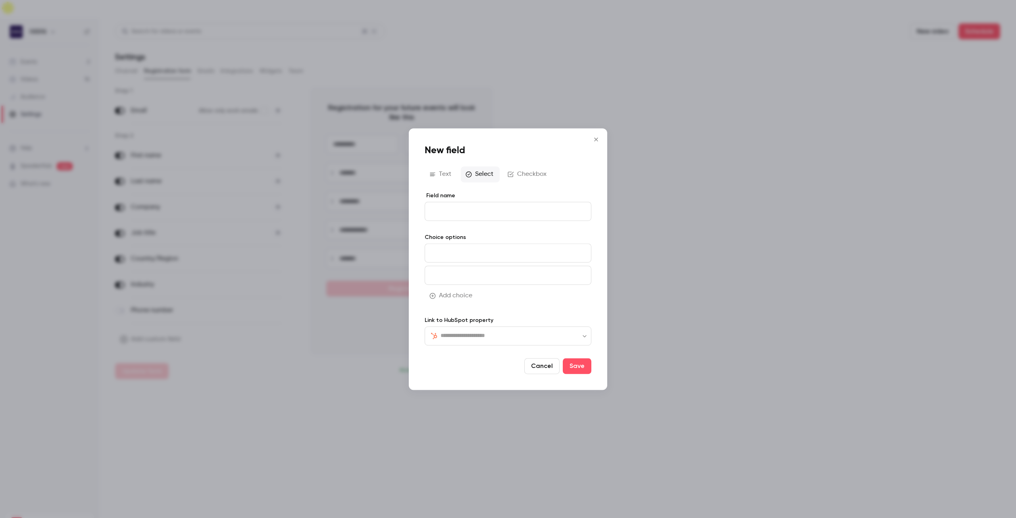
click at [452, 178] on button "Text" at bounding box center [441, 174] width 33 height 16
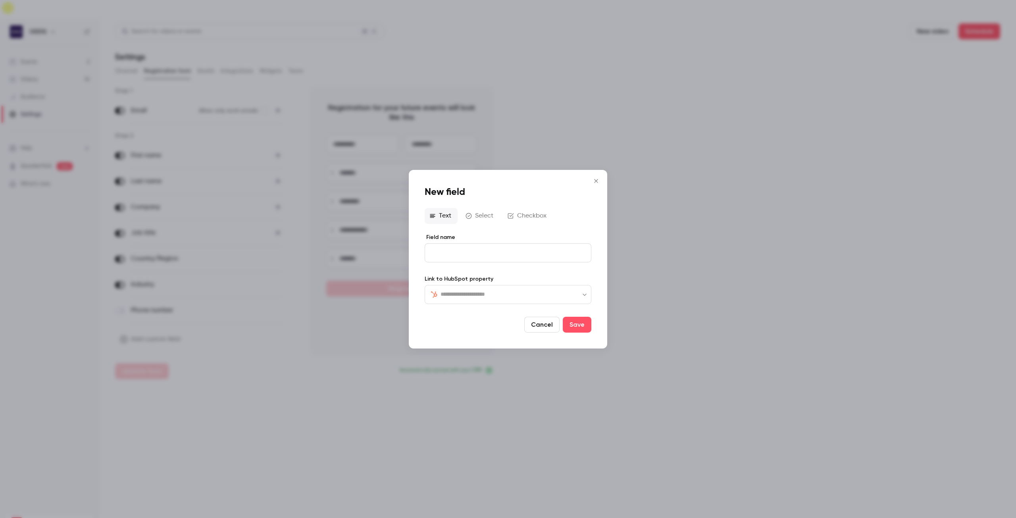
click at [481, 295] on input "text" at bounding box center [513, 294] width 144 height 10
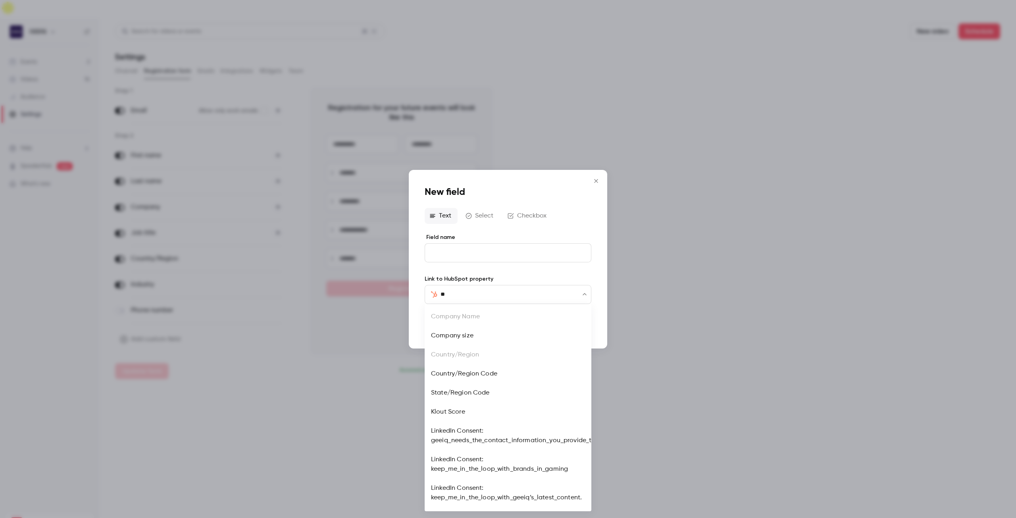
type input "*"
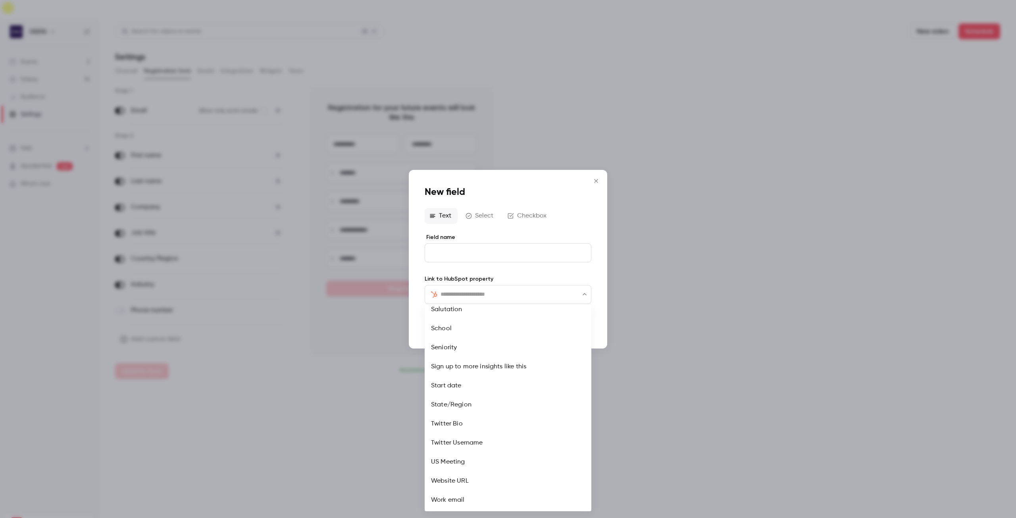
scroll to position [1257, 0]
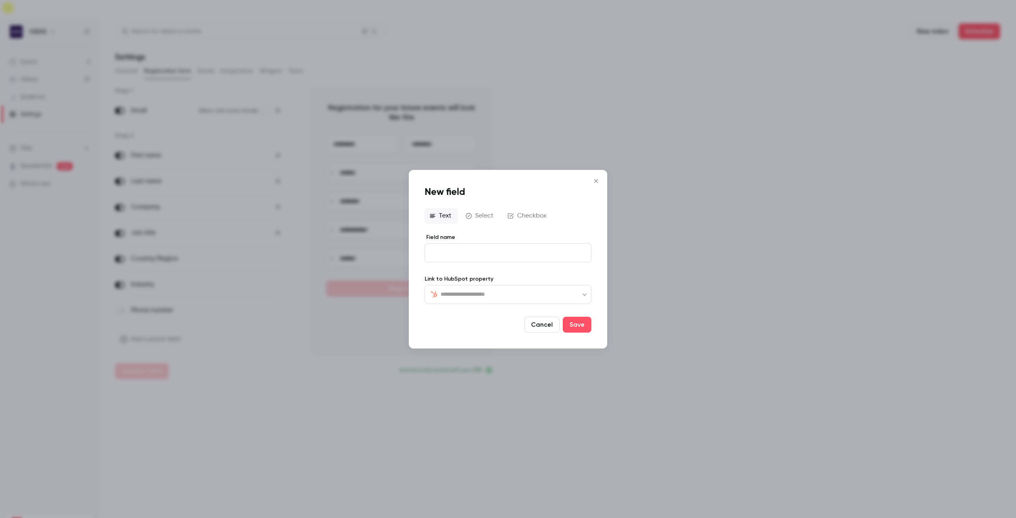
click at [597, 182] on icon "Close" at bounding box center [596, 181] width 4 height 4
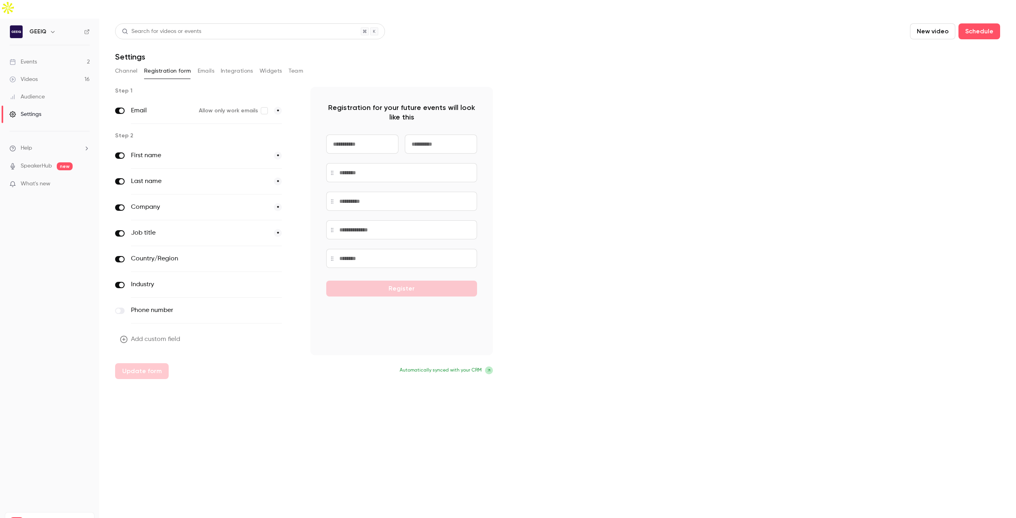
click at [156, 331] on button "Add custom field" at bounding box center [150, 339] width 71 height 16
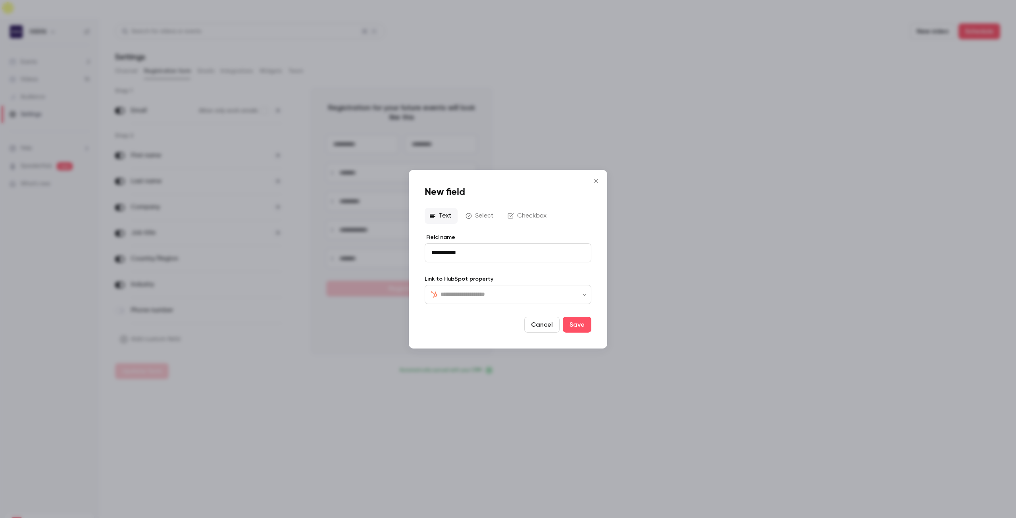
type input "**********"
click at [478, 214] on button "Select" at bounding box center [480, 216] width 39 height 16
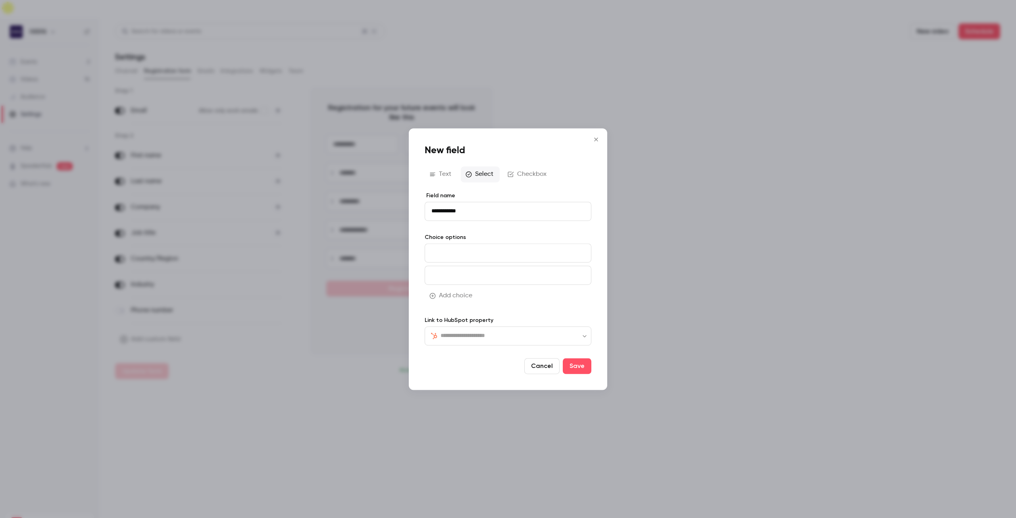
click at [510, 175] on icon "button" at bounding box center [511, 173] width 6 height 5
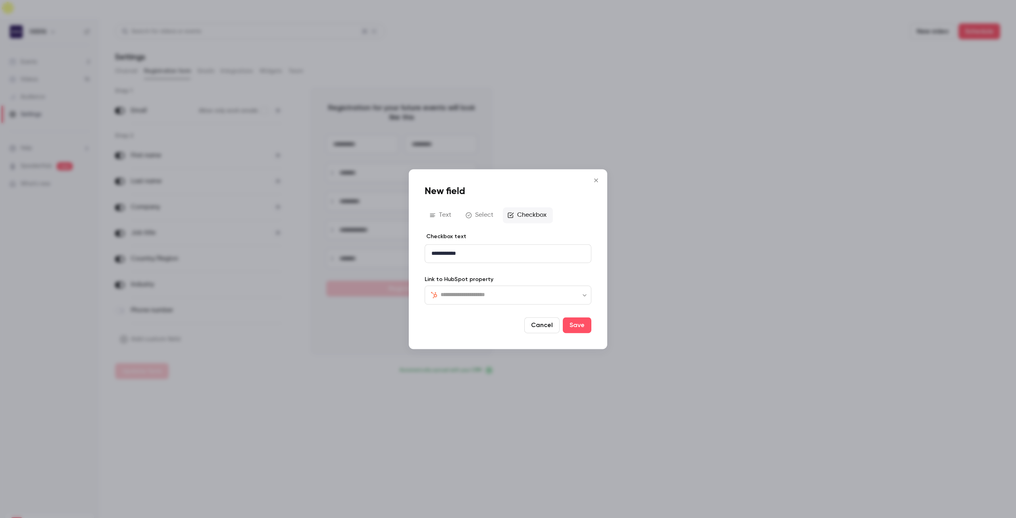
click at [485, 212] on button "Select" at bounding box center [480, 215] width 39 height 16
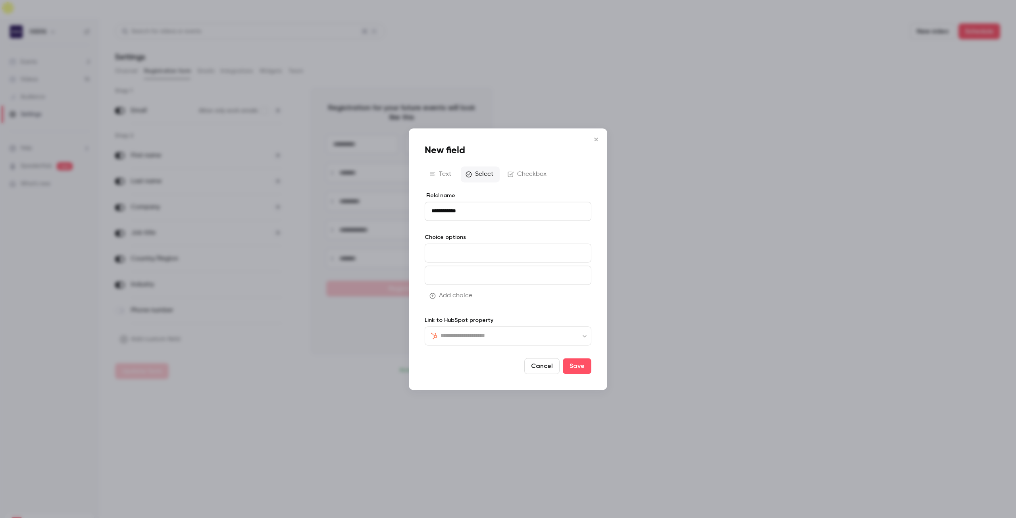
click at [485, 253] on input at bounding box center [508, 252] width 167 height 19
type input "*****"
click at [475, 278] on input at bounding box center [508, 275] width 167 height 19
type input "******"
click at [462, 294] on button "Add choice" at bounding box center [452, 296] width 54 height 16
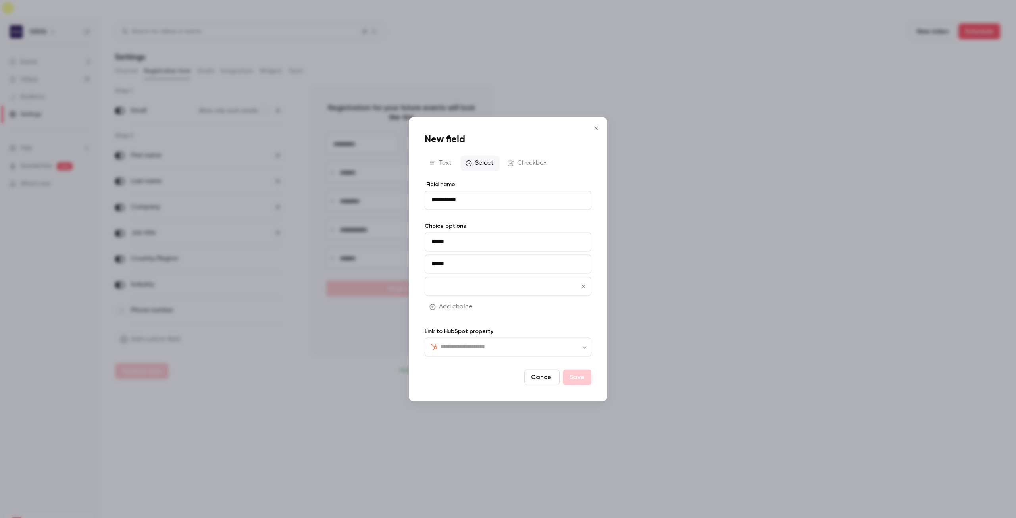
click at [467, 286] on input at bounding box center [508, 286] width 167 height 19
type input "*********"
click at [529, 314] on div "Add choice" at bounding box center [508, 310] width 167 height 22
click at [511, 341] on div "​ ​" at bounding box center [508, 346] width 167 height 19
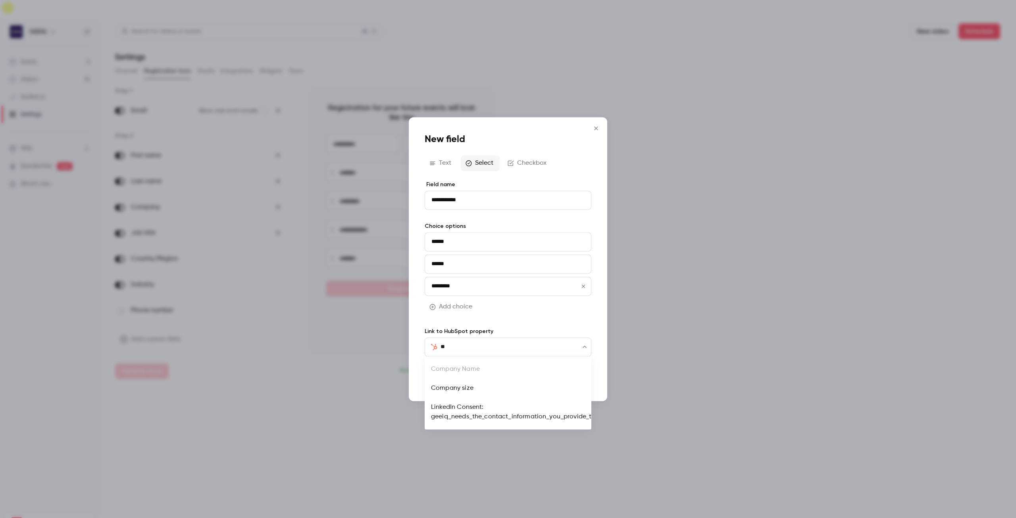
type input "*"
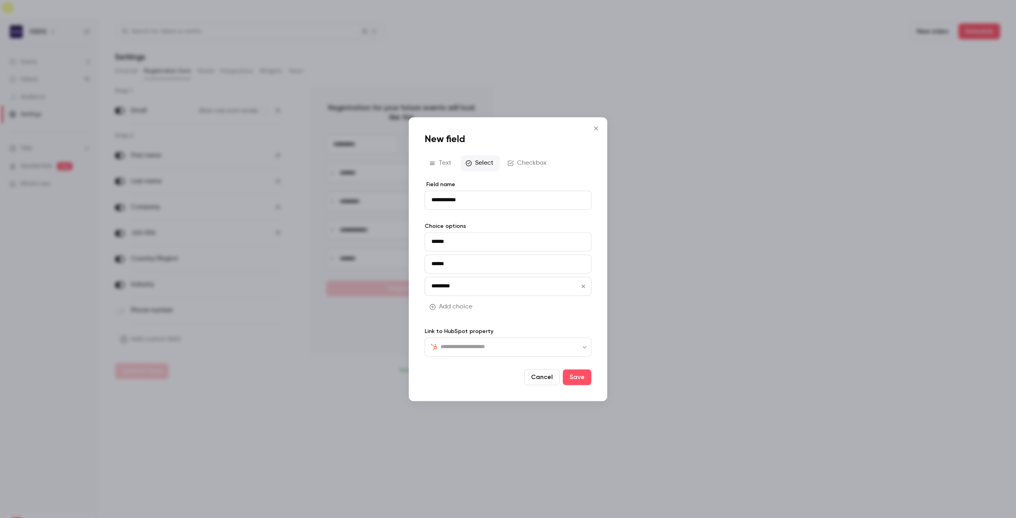
click at [502, 370] on div at bounding box center [473, 377] width 96 height 16
click at [573, 372] on button "Save" at bounding box center [577, 377] width 29 height 16
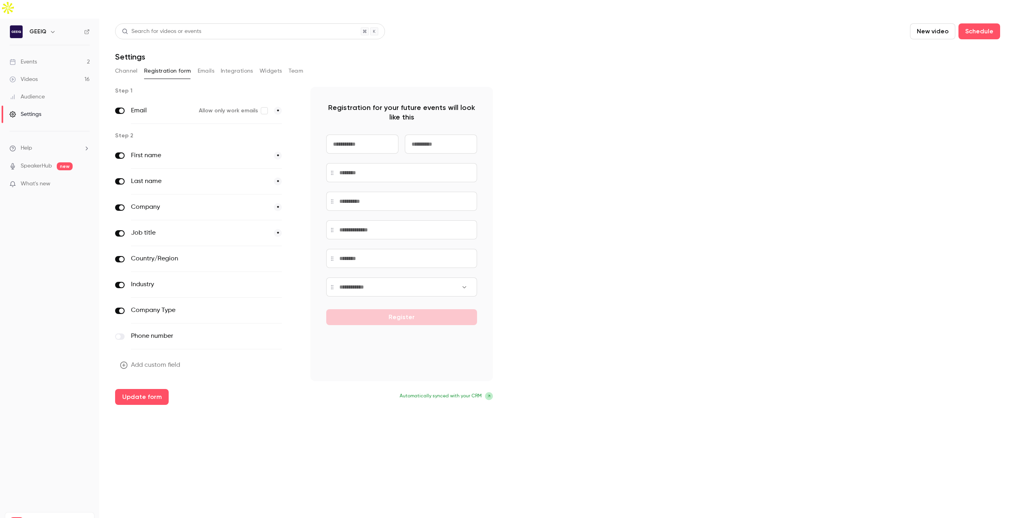
click at [273, 306] on button "optional" at bounding box center [268, 310] width 27 height 8
click at [276, 306] on button "*" at bounding box center [278, 310] width 8 height 8
drag, startPoint x: 218, startPoint y: 291, endPoint x: 227, endPoint y: 290, distance: 8.8
click at [230, 306] on label "Company Type" at bounding box center [190, 311] width 118 height 10
drag, startPoint x: 143, startPoint y: 291, endPoint x: 185, endPoint y: 287, distance: 41.8
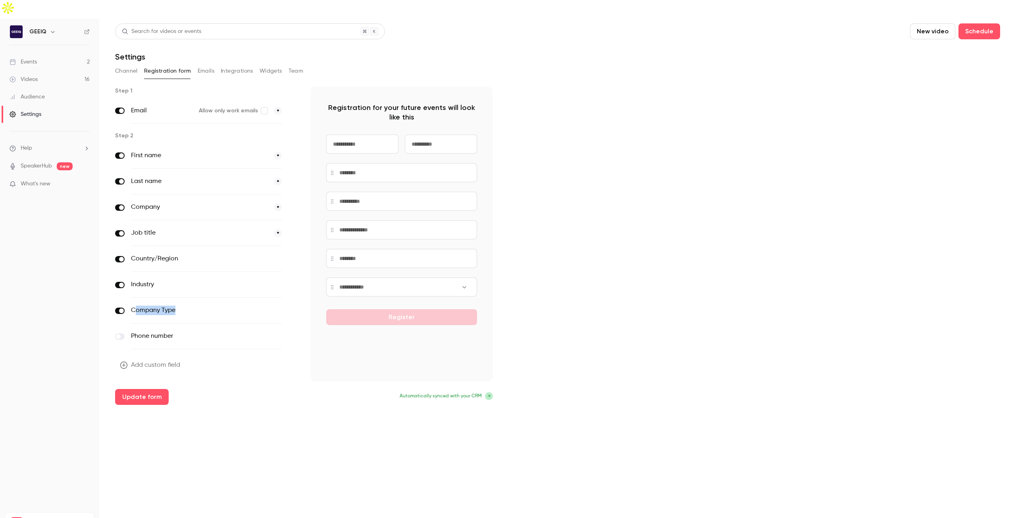
click at [185, 306] on label "Company Type" at bounding box center [190, 311] width 118 height 10
click at [224, 306] on label "Company Type" at bounding box center [190, 311] width 118 height 10
click at [285, 298] on div "Company Type optional" at bounding box center [206, 311] width 183 height 26
drag, startPoint x: 395, startPoint y: 273, endPoint x: 407, endPoint y: 207, distance: 66.6
click at [407, 212] on input at bounding box center [413, 221] width 151 height 19
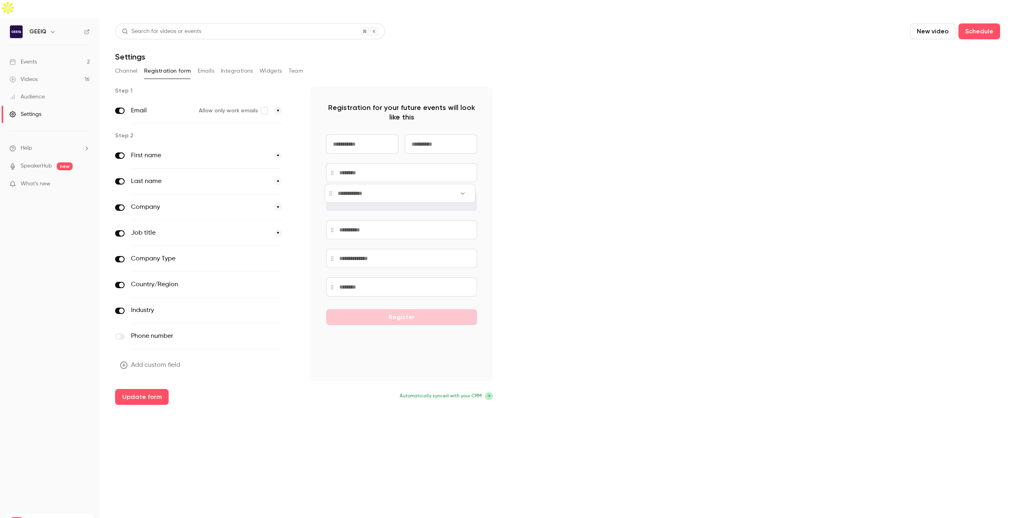
drag, startPoint x: 396, startPoint y: 213, endPoint x: 396, endPoint y: 177, distance: 35.7
click at [395, 184] on input at bounding box center [400, 193] width 151 height 19
drag, startPoint x: 406, startPoint y: 266, endPoint x: 414, endPoint y: 245, distance: 21.5
click at [416, 253] on input at bounding box center [412, 262] width 151 height 19
drag, startPoint x: 395, startPoint y: 206, endPoint x: 398, endPoint y: 130, distance: 76.3
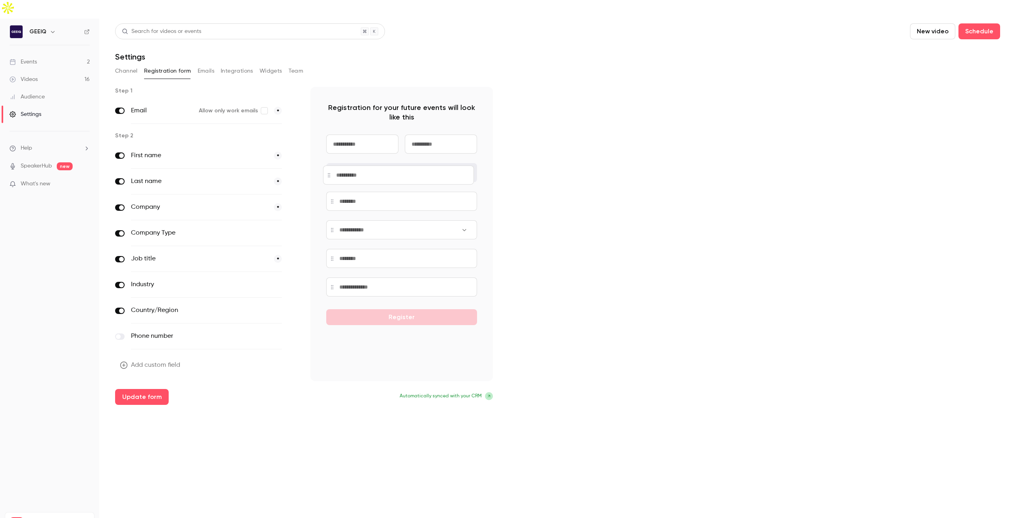
click at [392, 166] on input at bounding box center [398, 175] width 151 height 19
click at [556, 291] on div "Step 1 Email Allow only work emails * Step 2 First name * Last name * Job title…" at bounding box center [557, 246] width 885 height 318
click at [478, 393] on span "Automatically synced with your CRM" at bounding box center [441, 396] width 82 height 7
click at [490, 394] on icon at bounding box center [489, 396] width 5 height 5
click at [152, 389] on button "Update form" at bounding box center [142, 397] width 54 height 16
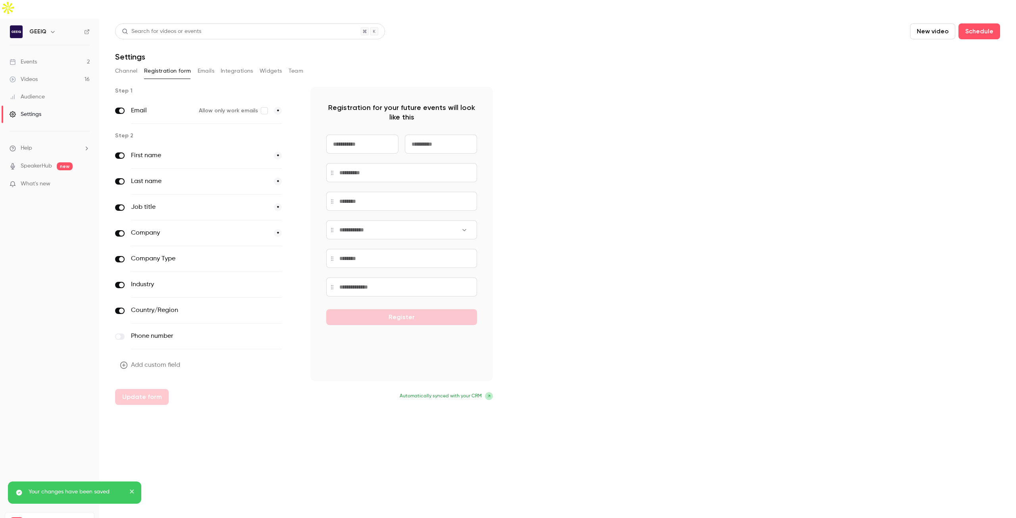
click at [150, 377] on div "Add custom field Update form" at bounding box center [206, 381] width 183 height 48
click at [41, 53] on link "Events 2" at bounding box center [49, 61] width 99 height 17
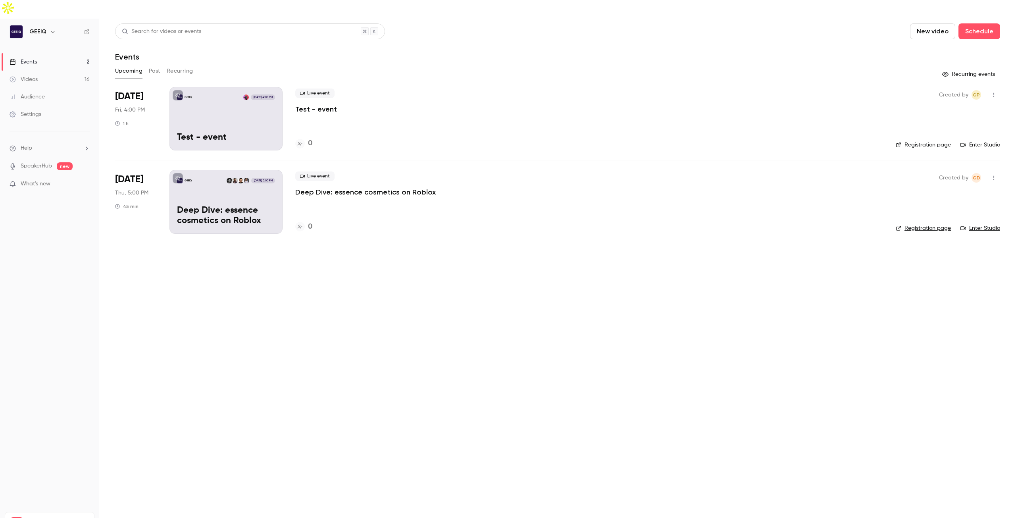
click at [929, 224] on link "Registration page" at bounding box center [923, 228] width 55 height 8
click at [375, 187] on p "Deep Dive: essence cosmetics on Roblox" at bounding box center [365, 192] width 141 height 10
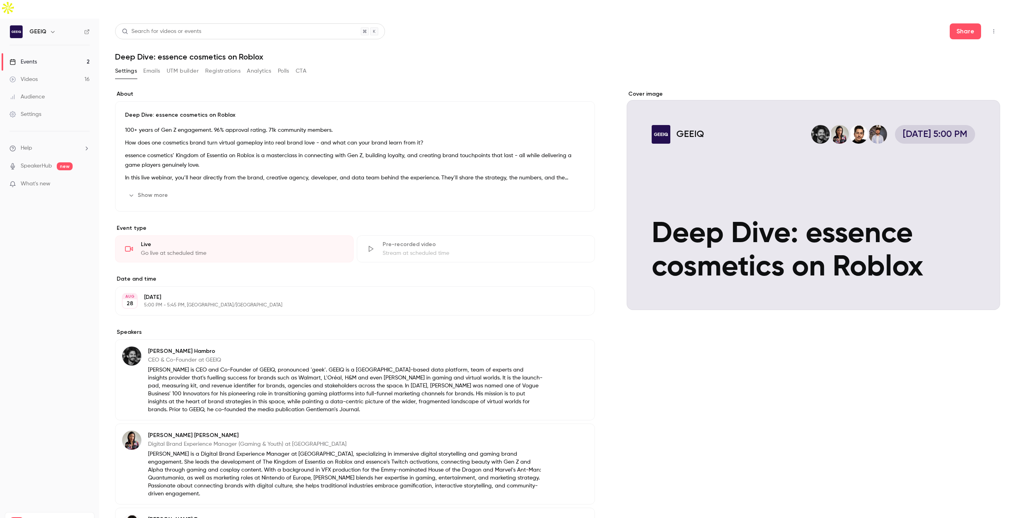
click at [225, 65] on button "Registrations" at bounding box center [222, 71] width 35 height 13
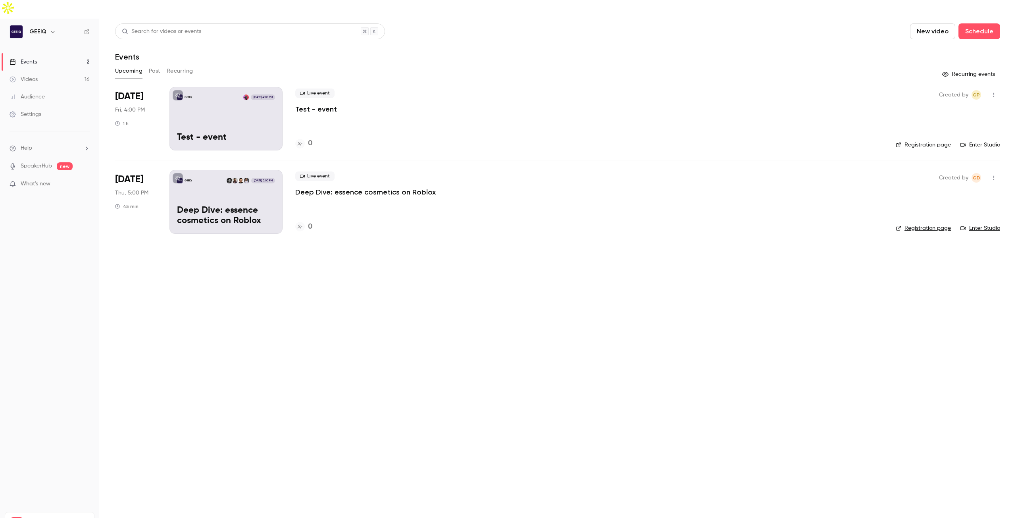
click at [378, 187] on p "Deep Dive: essence cosmetics on Roblox" at bounding box center [365, 192] width 141 height 10
click at [926, 141] on link "Registration page" at bounding box center [923, 145] width 55 height 8
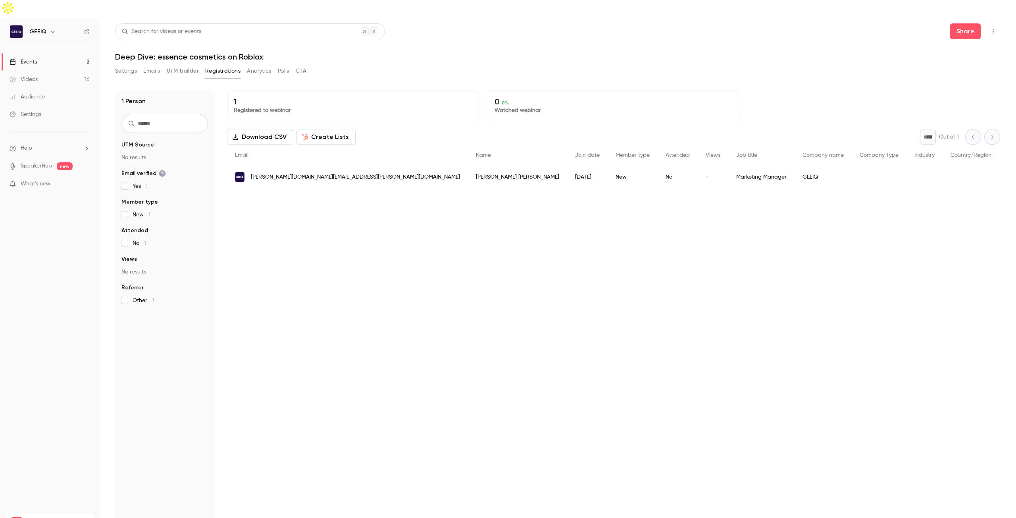
click at [178, 65] on button "UTM builder" at bounding box center [183, 71] width 32 height 13
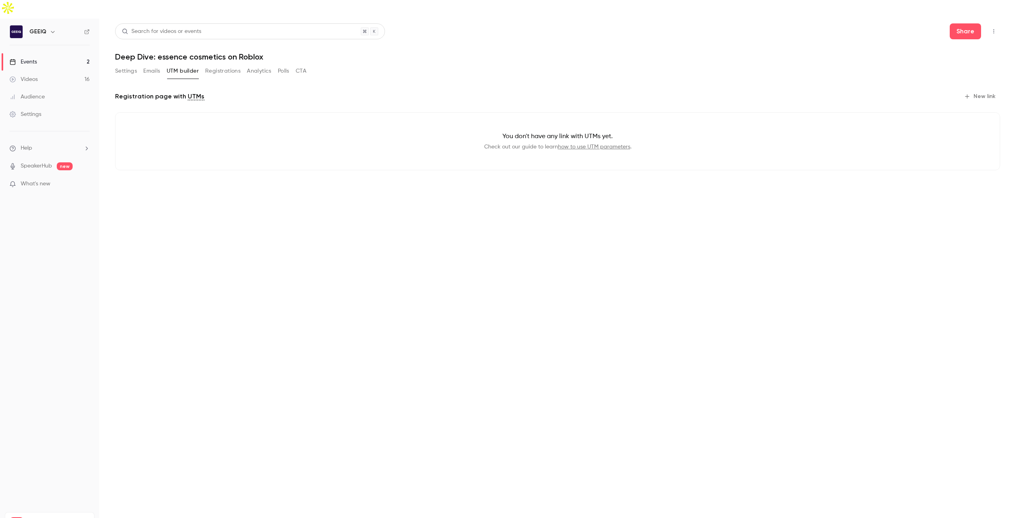
click at [625, 144] on link "how to use UTM parameters" at bounding box center [594, 147] width 72 height 6
click at [982, 90] on button "New link" at bounding box center [980, 96] width 39 height 13
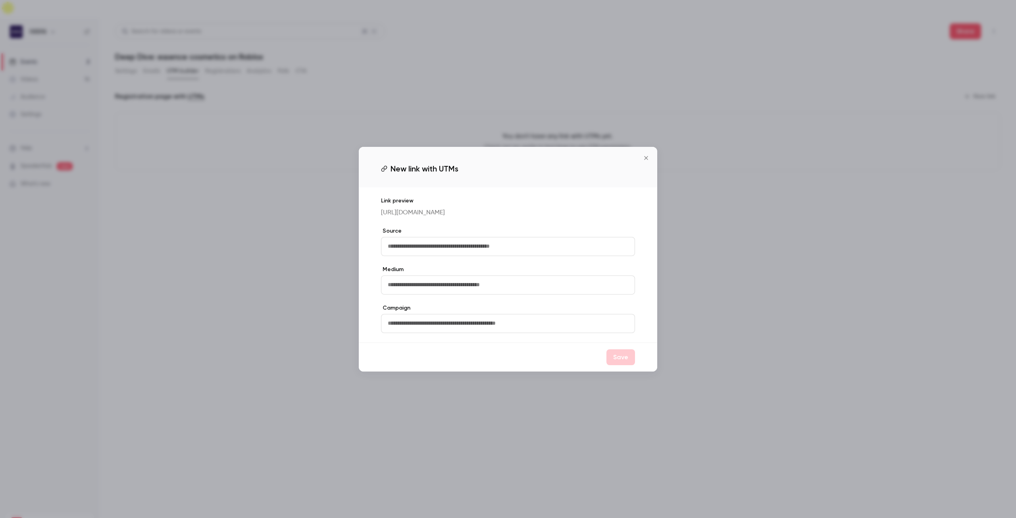
click at [486, 254] on input "text" at bounding box center [508, 246] width 254 height 19
type input "********"
click at [474, 295] on input "text" at bounding box center [508, 284] width 254 height 19
click at [408, 254] on input "********" at bounding box center [508, 246] width 254 height 19
drag, startPoint x: 417, startPoint y: 255, endPoint x: 383, endPoint y: 252, distance: 33.9
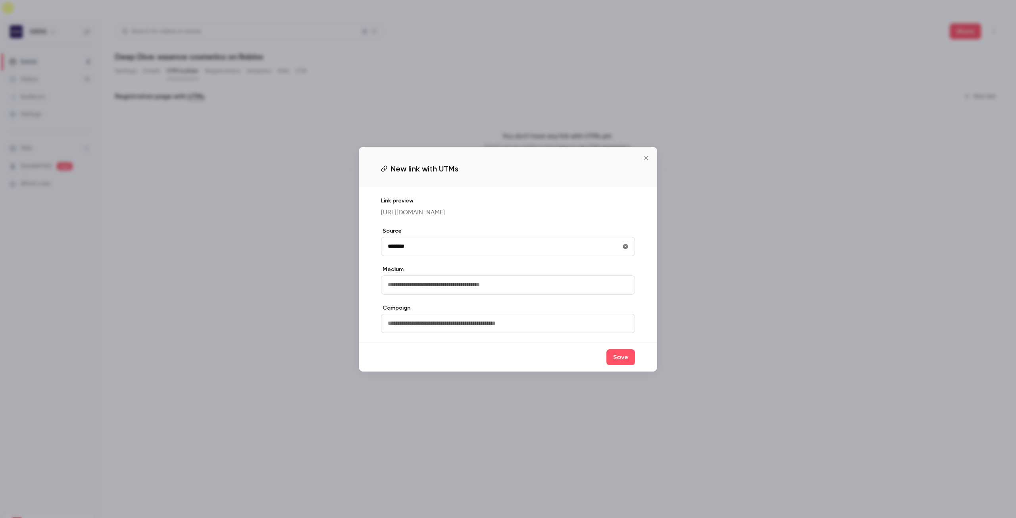
click at [383, 252] on input "********" at bounding box center [508, 246] width 254 height 19
type input "**********"
click at [429, 265] on div "**********" at bounding box center [508, 264] width 298 height 155
click at [468, 289] on input "text" at bounding box center [508, 284] width 254 height 19
type input "*****"
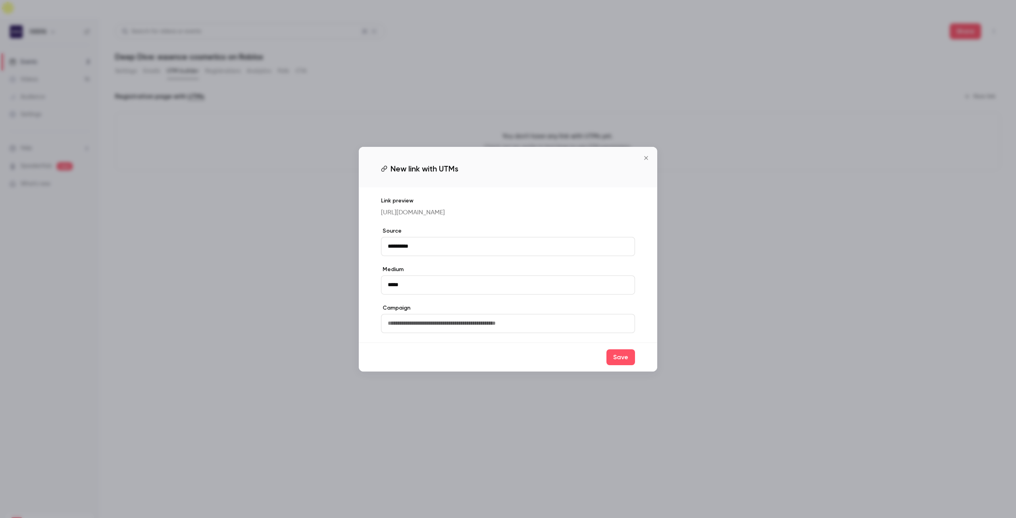
click at [443, 326] on input "text" at bounding box center [508, 323] width 254 height 19
drag, startPoint x: 463, startPoint y: 328, endPoint x: 382, endPoint y: 325, distance: 81.4
click at [382, 325] on input "**********" at bounding box center [508, 323] width 254 height 19
type input "**********"
click at [436, 291] on input "*****" at bounding box center [508, 284] width 254 height 19
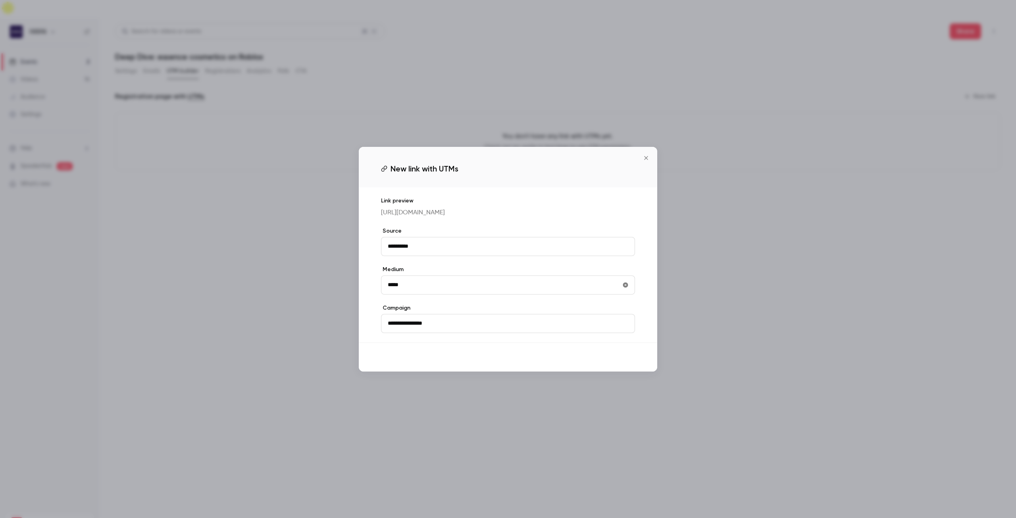
click at [618, 358] on button "Save" at bounding box center [620, 357] width 29 height 16
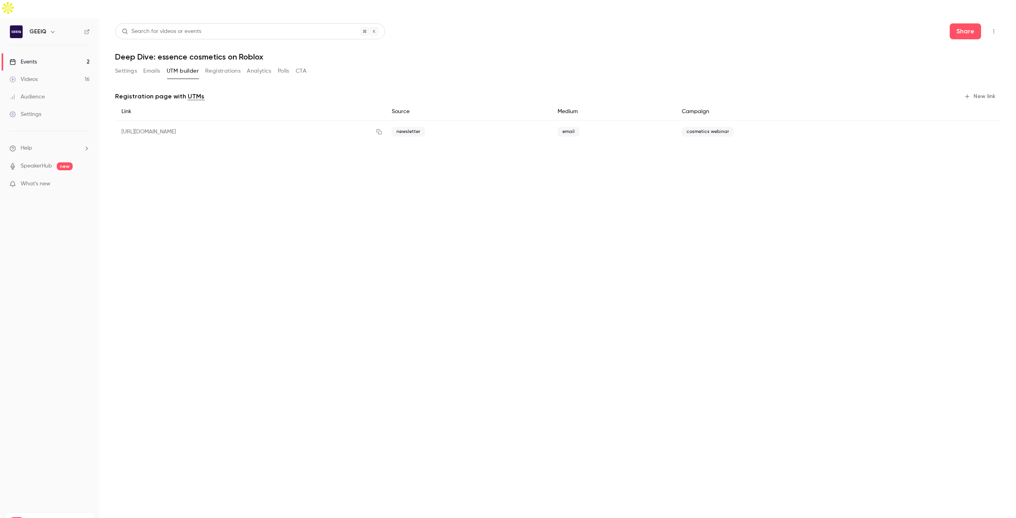
click at [976, 90] on button "New link" at bounding box center [980, 96] width 39 height 13
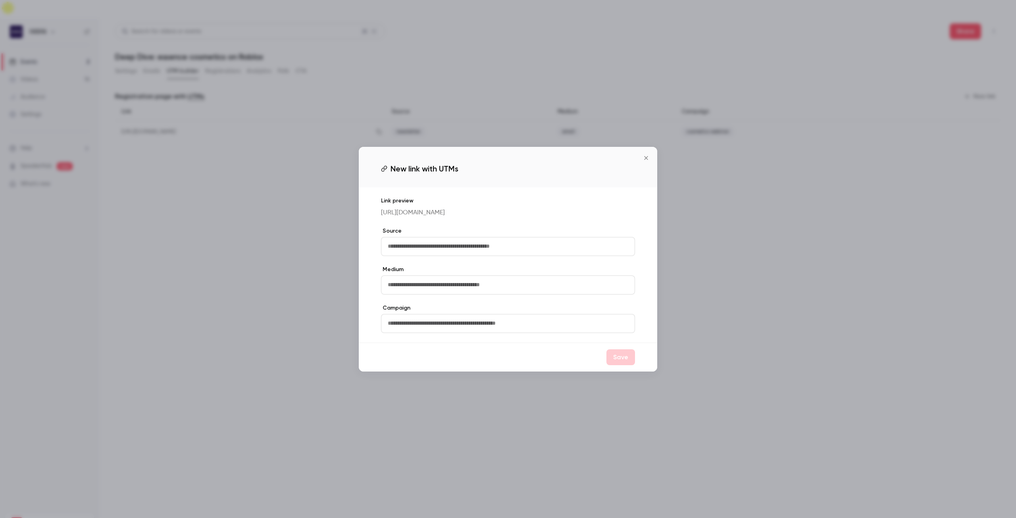
click at [410, 252] on input "text" at bounding box center [508, 246] width 254 height 19
type input "********"
drag, startPoint x: 416, startPoint y: 281, endPoint x: 420, endPoint y: 284, distance: 4.5
click at [416, 281] on input "text" at bounding box center [508, 284] width 254 height 19
type input "*******"
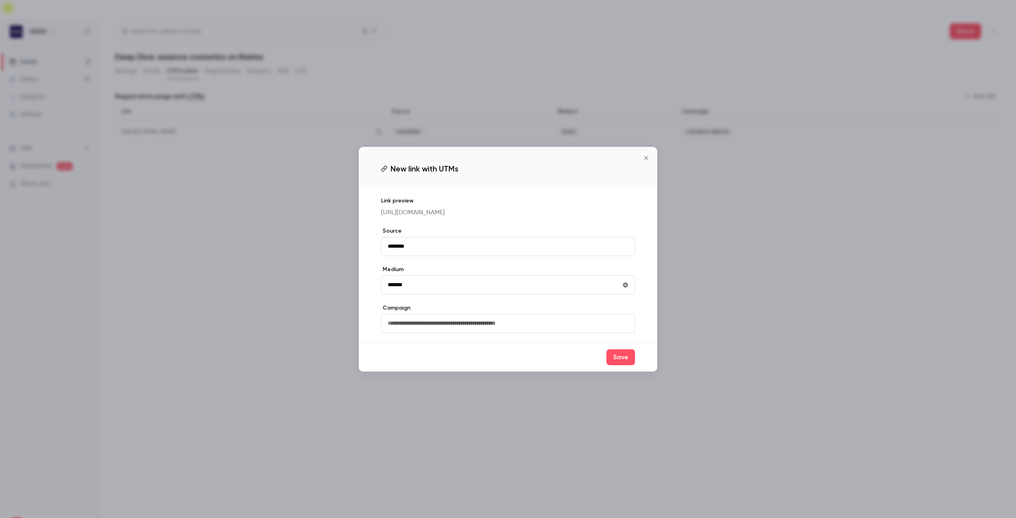
click at [435, 326] on input "text" at bounding box center [508, 323] width 254 height 19
type input "**********"
click at [626, 362] on button "Save" at bounding box center [620, 357] width 29 height 16
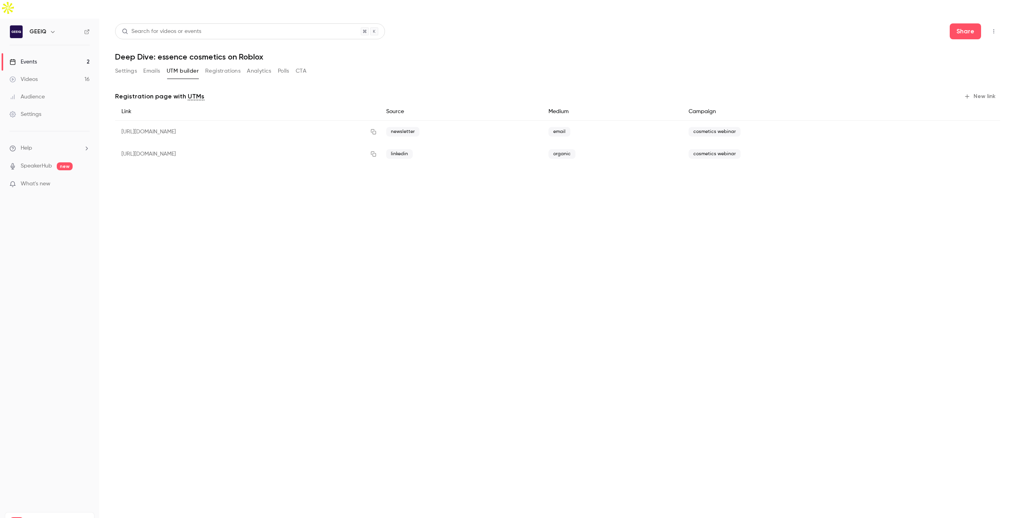
click at [152, 65] on button "Emails" at bounding box center [151, 71] width 17 height 13
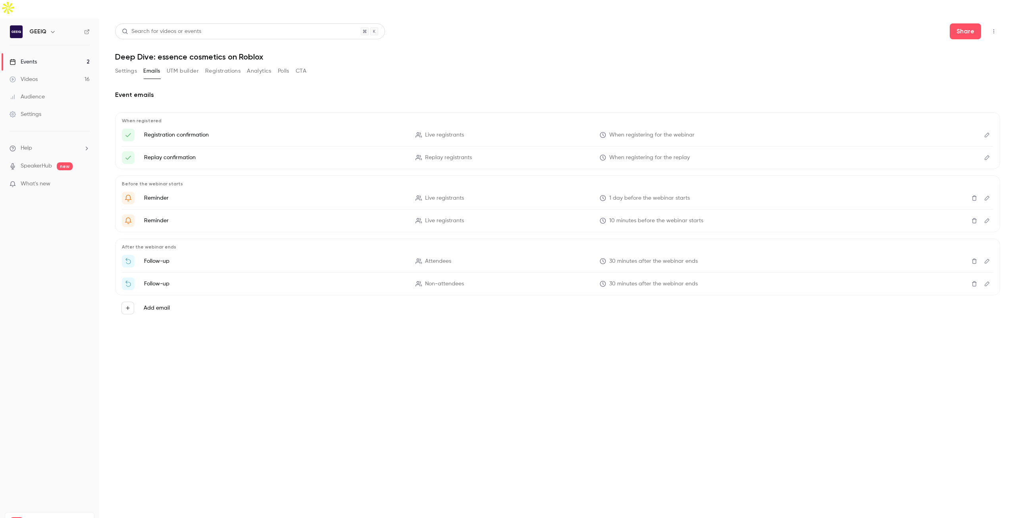
click at [169, 65] on button "UTM builder" at bounding box center [183, 71] width 32 height 13
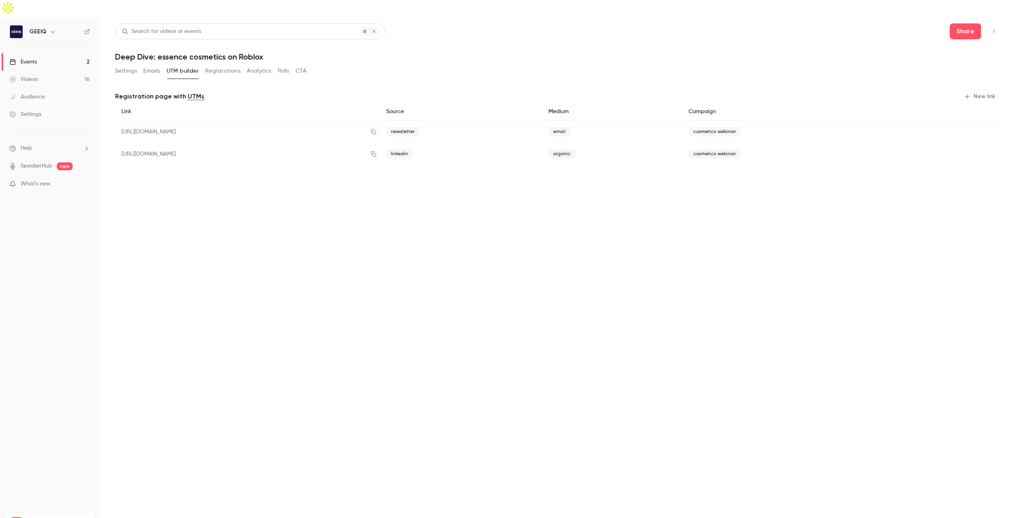
click at [531, 254] on main "Search for videos or events Share Deep Dive: essence cosmetics on Roblox Settin…" at bounding box center [557, 278] width 917 height 518
click at [42, 136] on ul "Help SpeakerHub new What's new" at bounding box center [49, 166] width 99 height 71
click at [52, 71] on link "Videos 16" at bounding box center [49, 79] width 99 height 17
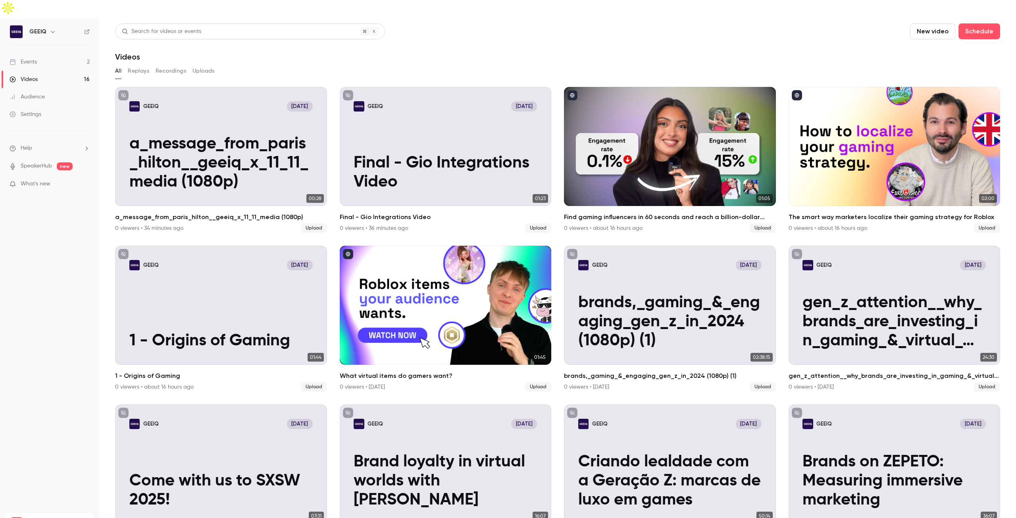
click at [53, 53] on link "Events 2" at bounding box center [49, 61] width 99 height 17
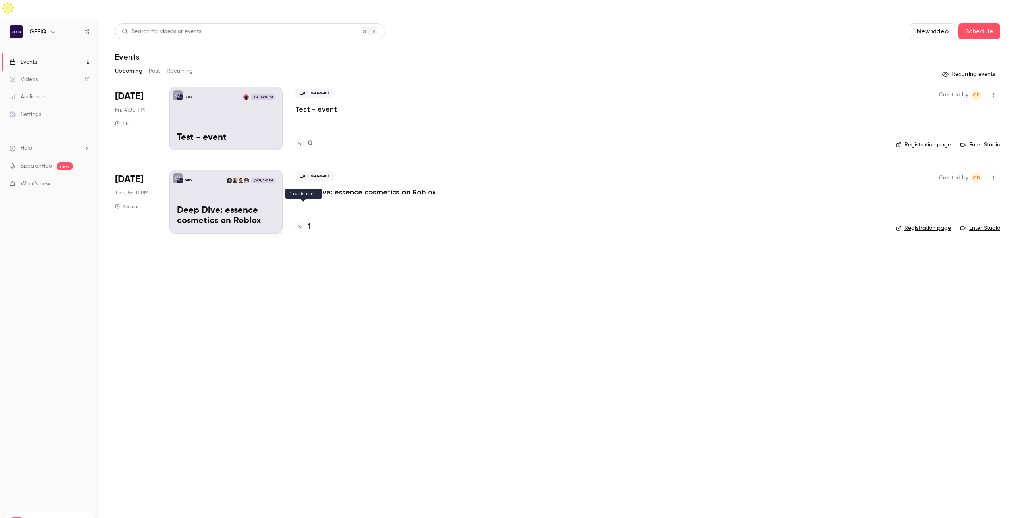
click at [304, 222] on div at bounding box center [300, 227] width 10 height 10
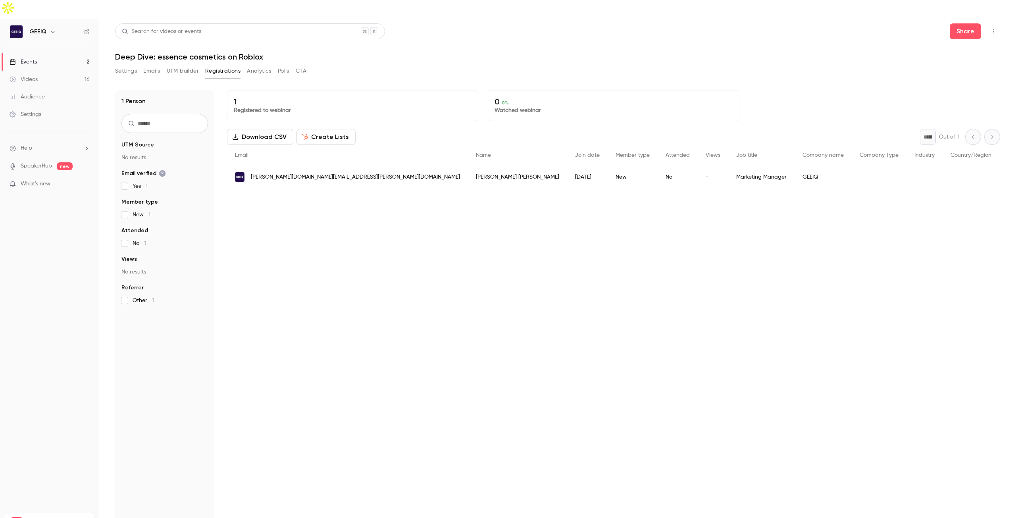
click at [508, 100] on span "0 %" at bounding box center [505, 103] width 7 height 6
click at [994, 129] on div "* Out of 1" at bounding box center [960, 137] width 80 height 16
click at [967, 129] on div "* Out of 1" at bounding box center [960, 137] width 80 height 16
click at [73, 180] on p "What's new" at bounding box center [43, 184] width 67 height 8
click at [782, 323] on div at bounding box center [508, 259] width 1016 height 518
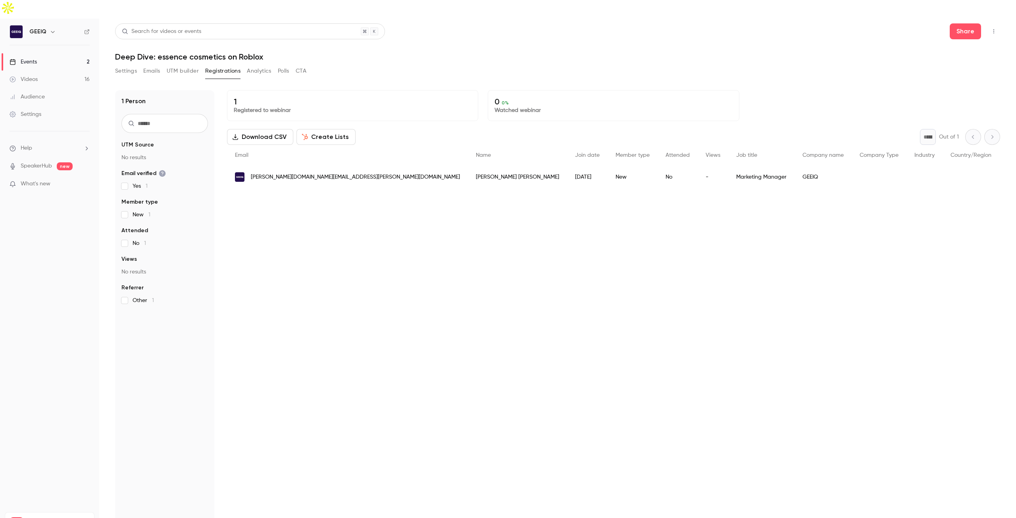
click at [30, 75] on div "Videos" at bounding box center [24, 79] width 28 height 8
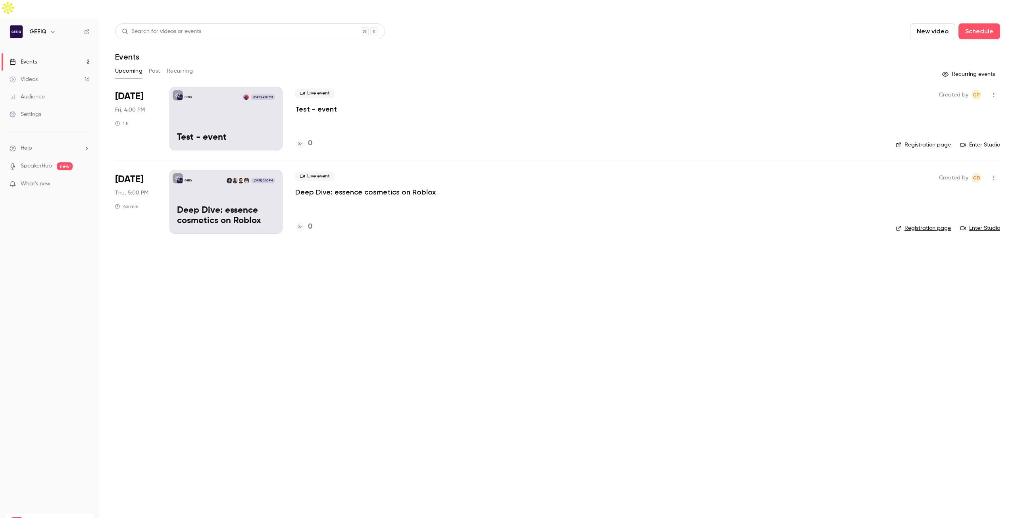
click at [58, 180] on p "What's new" at bounding box center [43, 184] width 67 height 8
drag, startPoint x: 40, startPoint y: 134, endPoint x: 38, endPoint y: 127, distance: 7.8
click at [40, 134] on div at bounding box center [508, 259] width 1016 height 518
click at [41, 88] on link "Audience" at bounding box center [49, 96] width 99 height 17
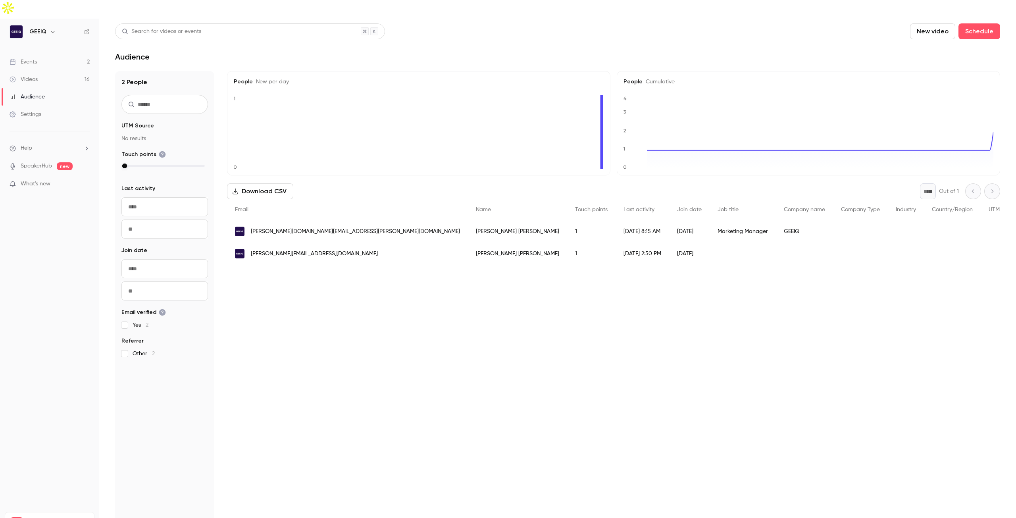
click at [42, 71] on link "Videos 16" at bounding box center [49, 79] width 99 height 17
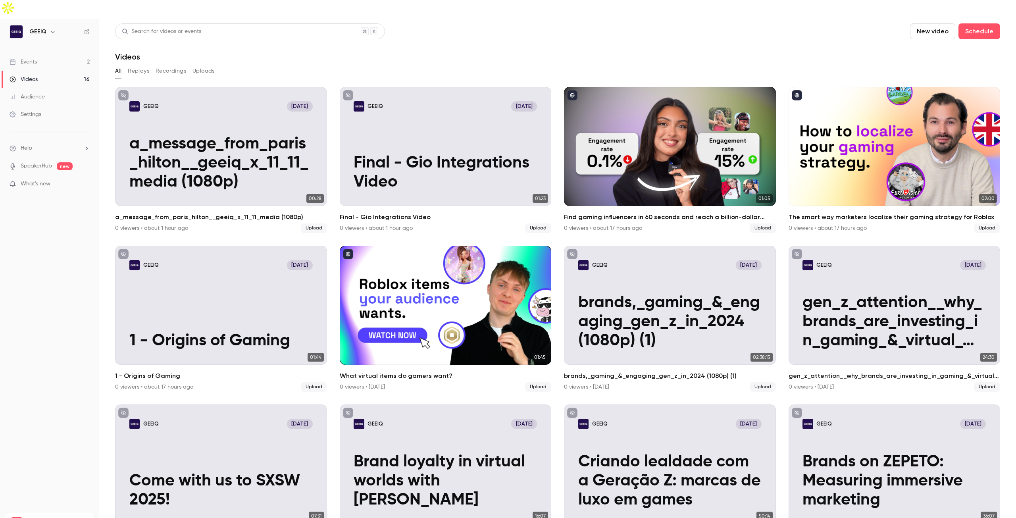
click at [36, 58] on div "Events" at bounding box center [23, 62] width 27 height 8
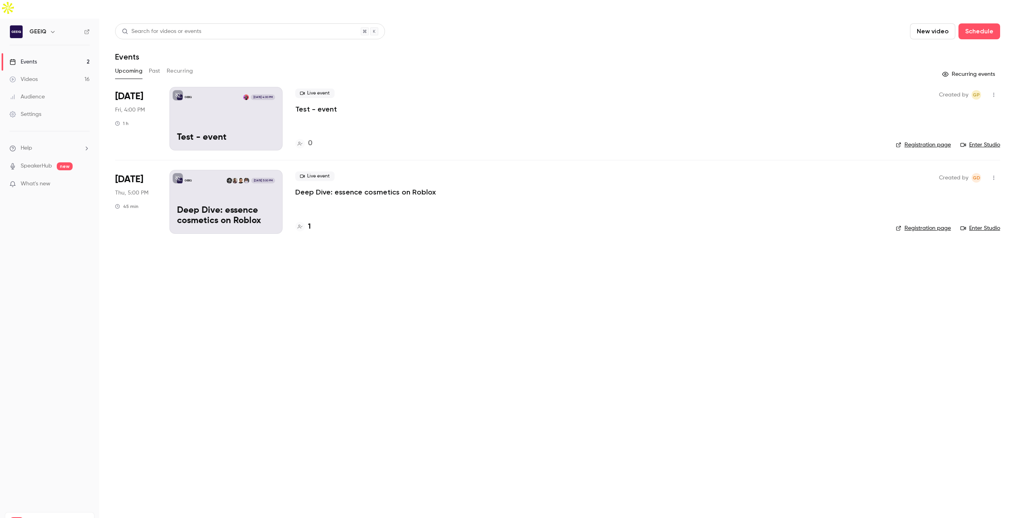
click at [273, 106] on div "GEEIQ Aug 15, 4:00 PM Test - event" at bounding box center [225, 119] width 113 height 64
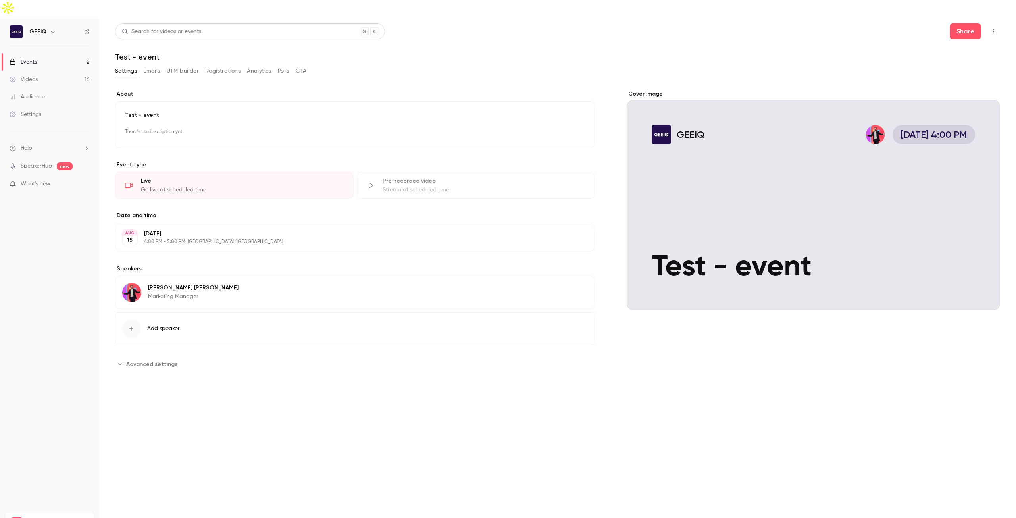
click at [154, 65] on button "Emails" at bounding box center [151, 71] width 17 height 13
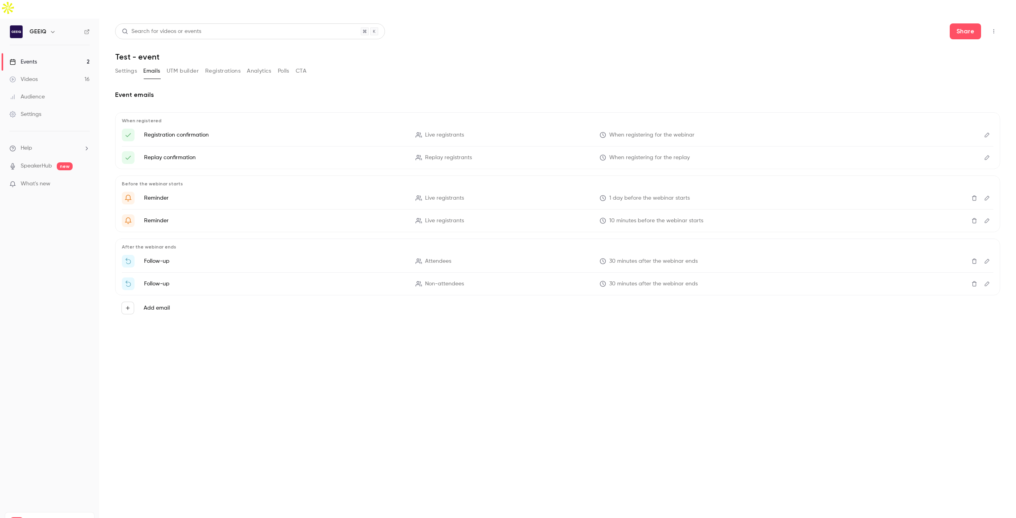
click at [118, 65] on button "Settings" at bounding box center [126, 71] width 22 height 13
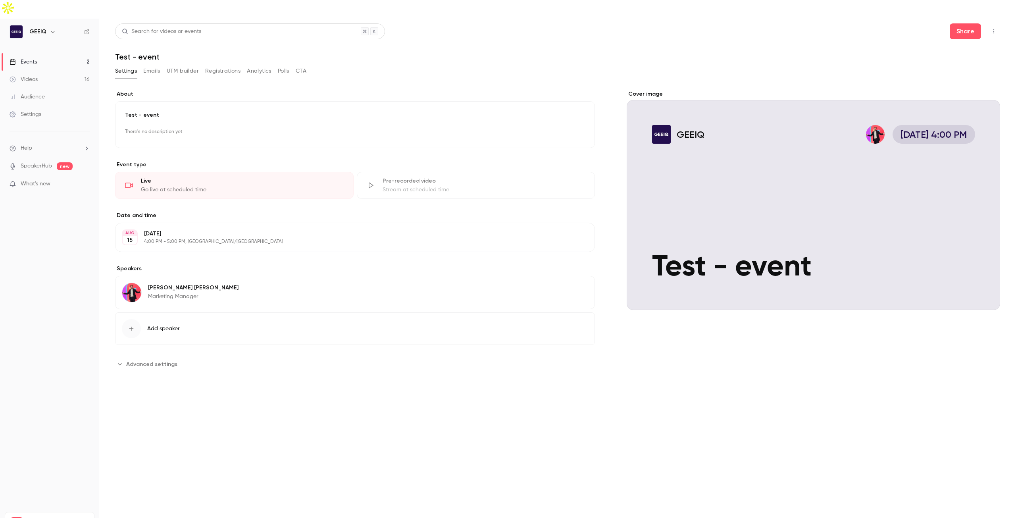
click at [42, 71] on link "Videos 16" at bounding box center [49, 79] width 99 height 17
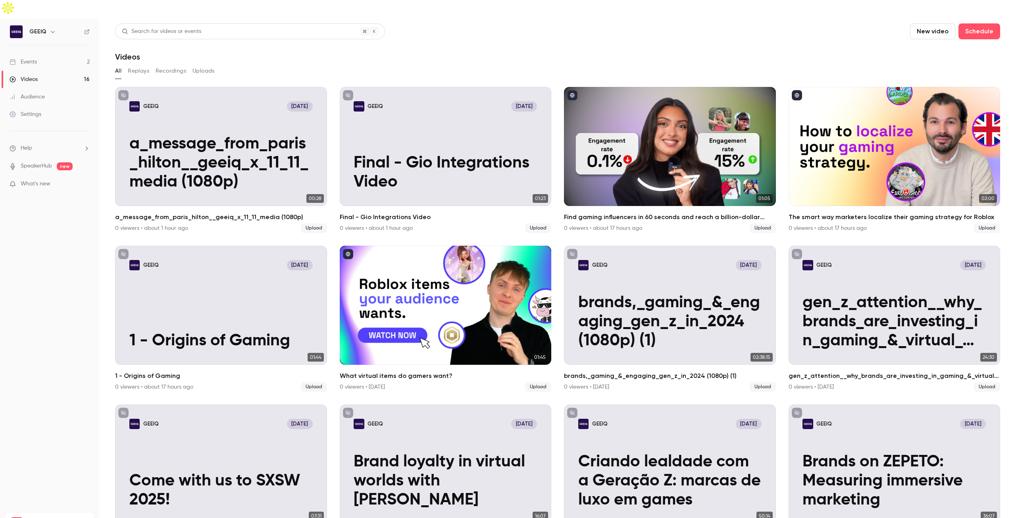
click at [42, 53] on link "Events 2" at bounding box center [49, 61] width 99 height 17
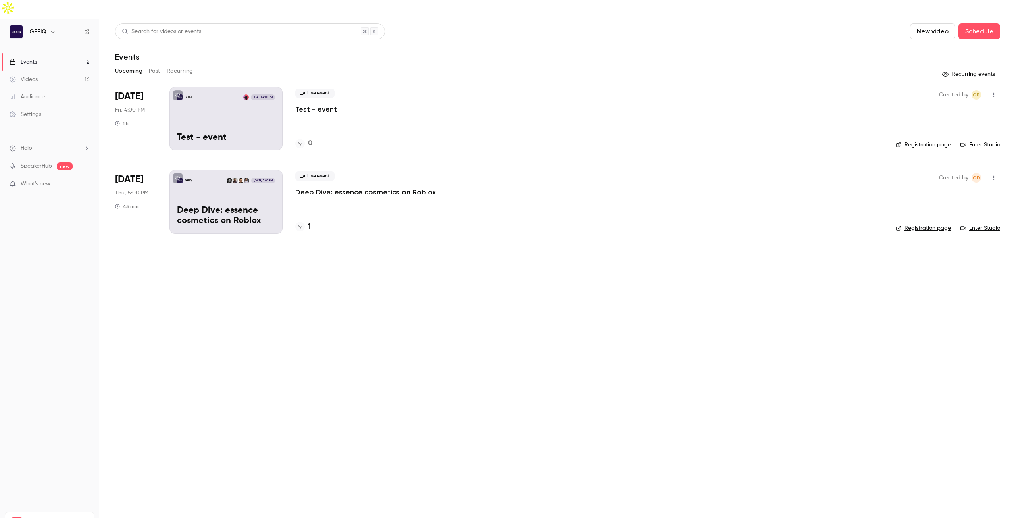
click at [387, 187] on p "Deep Dive: essence cosmetics on Roblox" at bounding box center [365, 192] width 141 height 10
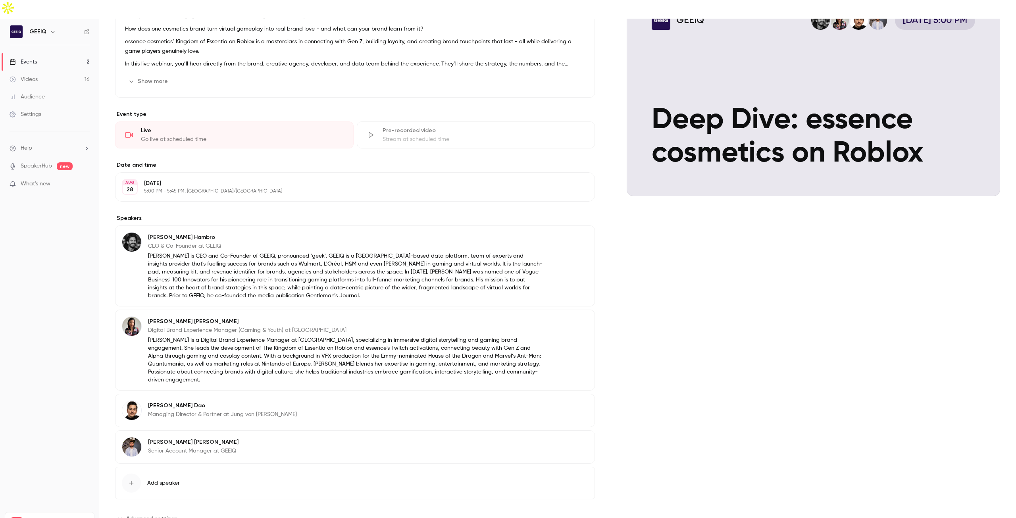
scroll to position [118, 0]
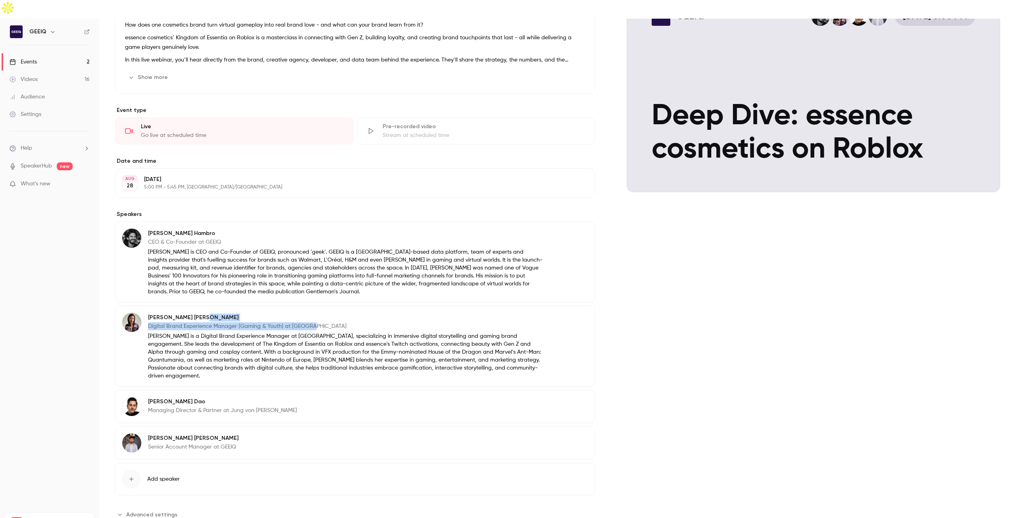
click at [449, 312] on div "Sara Apaza Digital Brand Experience Manager (Gaming & Youth) at Cosnova" at bounding box center [345, 321] width 395 height 19
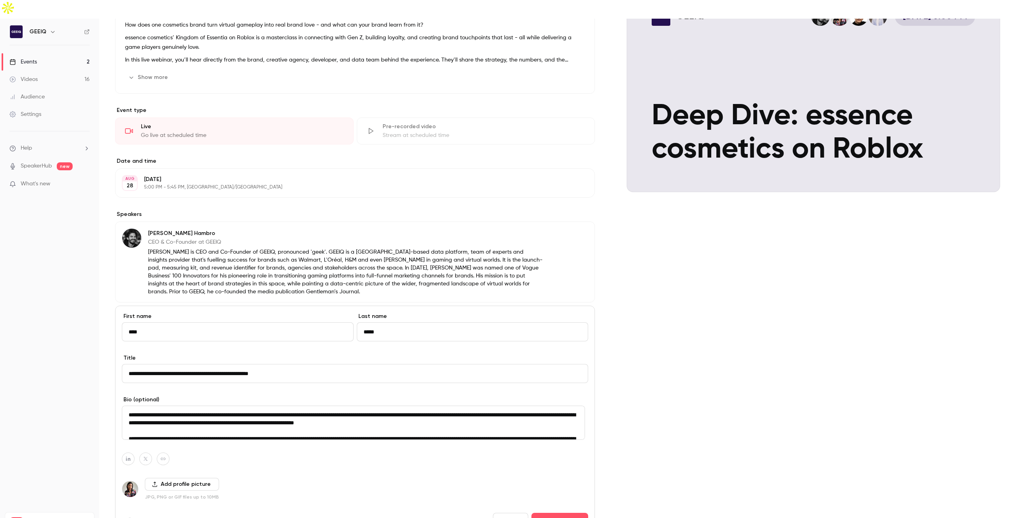
click at [684, 352] on div "Cover image GEEIQ Aug 28, 5:00 PM Deep Dive: essence cosmetics on Roblox" at bounding box center [813, 320] width 373 height 697
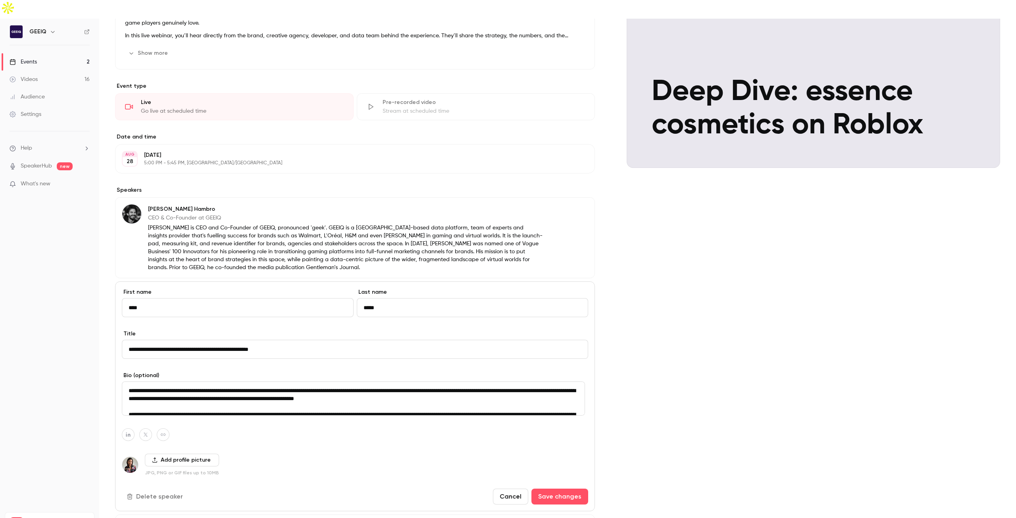
scroll to position [237, 0]
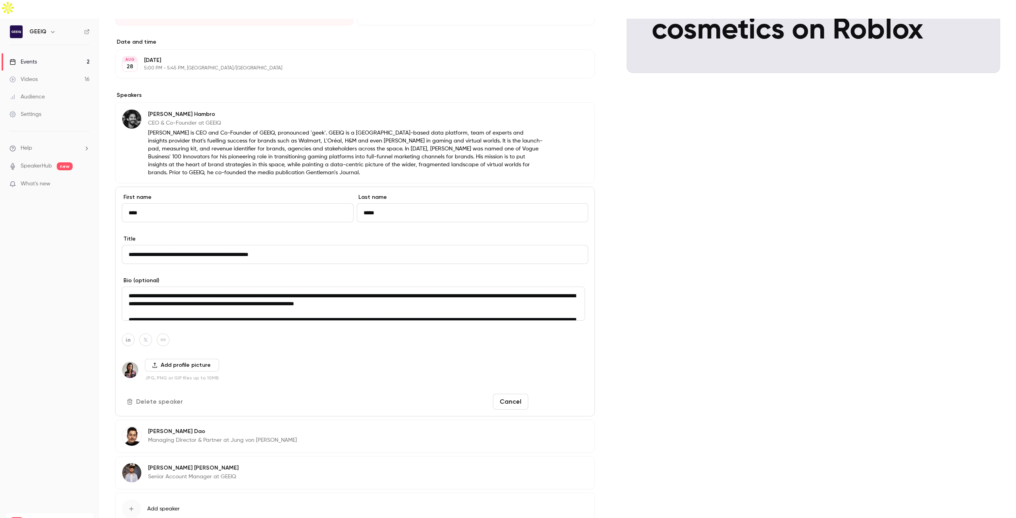
click at [563, 394] on button "Save changes" at bounding box center [559, 402] width 57 height 16
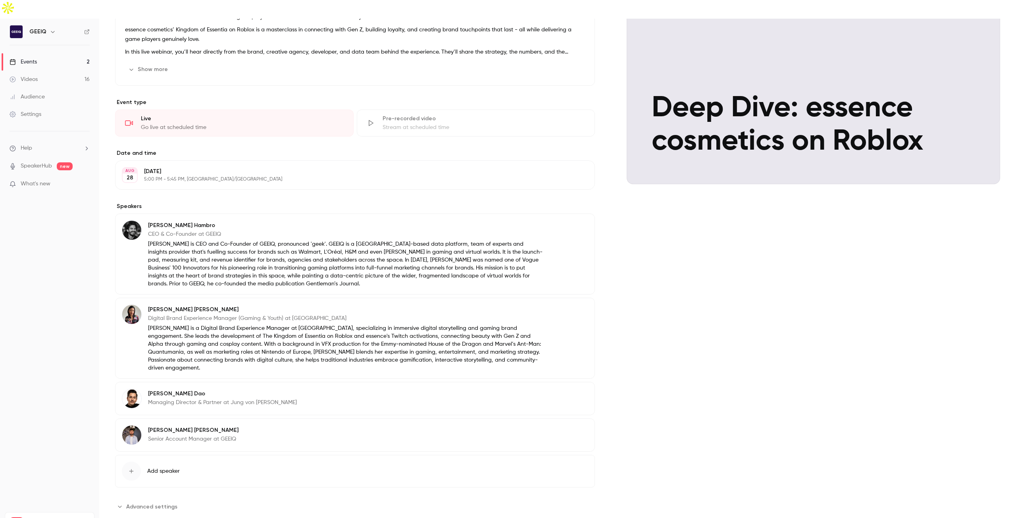
scroll to position [118, 0]
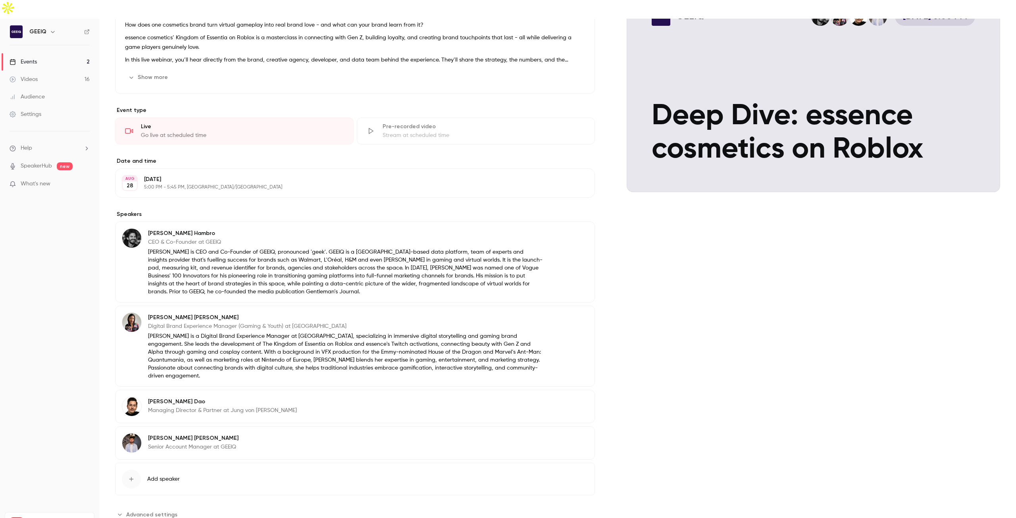
click at [183, 322] on p "Digital Brand Experience Manager (Gaming & Youth) at [GEOGRAPHIC_DATA]" at bounding box center [345, 326] width 395 height 8
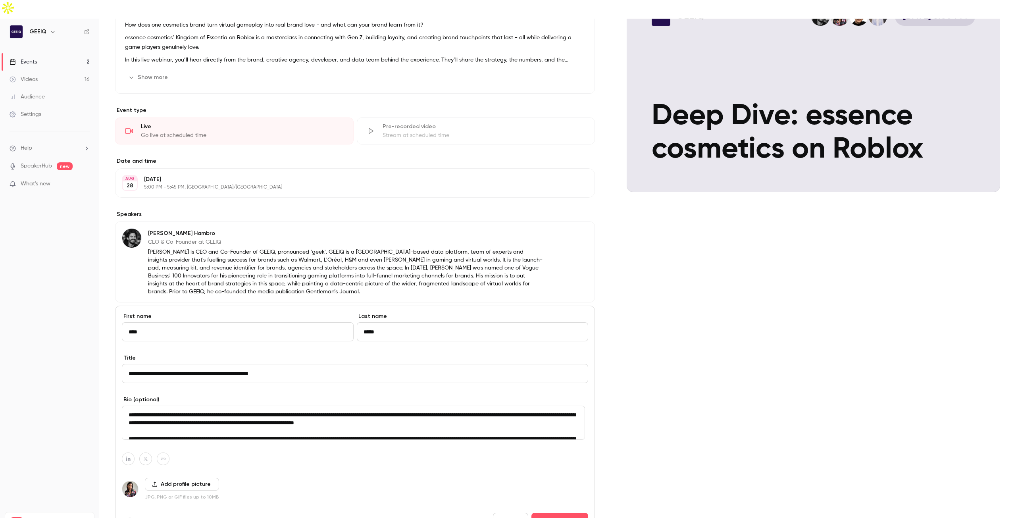
scroll to position [237, 0]
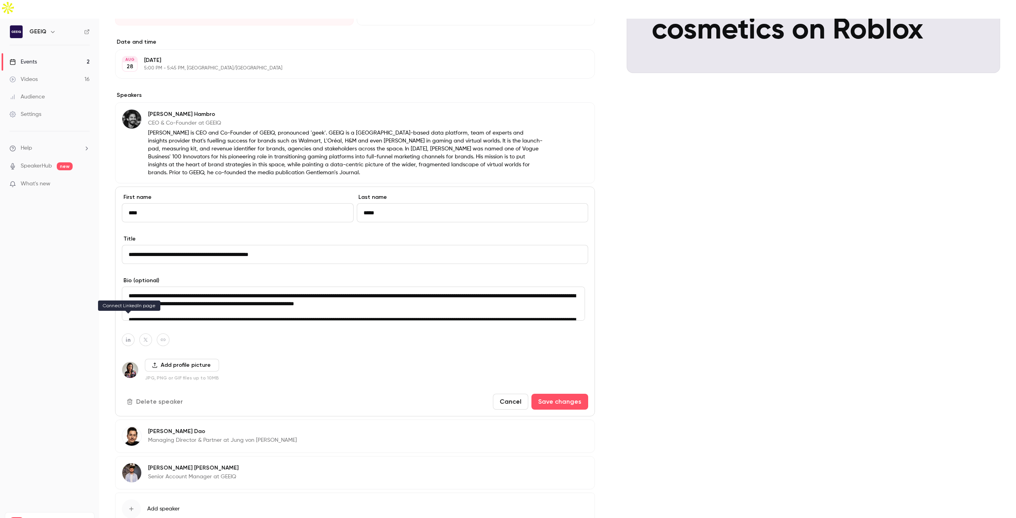
click at [129, 338] on icon "button" at bounding box center [128, 340] width 4 height 4
click at [95, 323] on nav "GEEIQ Events 2 Videos 16 Audience Settings Help SpeakerHub new What's new Pro P…" at bounding box center [49, 278] width 99 height 518
drag, startPoint x: 404, startPoint y: 198, endPoint x: 106, endPoint y: 189, distance: 298.2
click at [106, 189] on main "Search for videos or events Share Deep Dive: essence cosmetics on Roblox Settin…" at bounding box center [557, 278] width 917 height 518
click at [101, 199] on main "Search for videos or events Share Deep Dive: essence cosmetics on Roblox Settin…" at bounding box center [557, 278] width 917 height 518
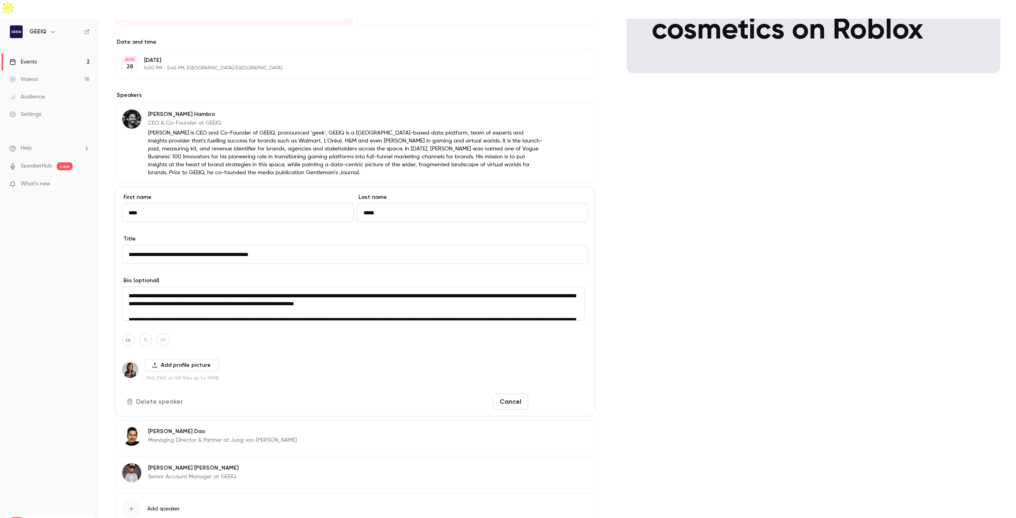
click at [570, 394] on button "Save changes" at bounding box center [559, 402] width 57 height 16
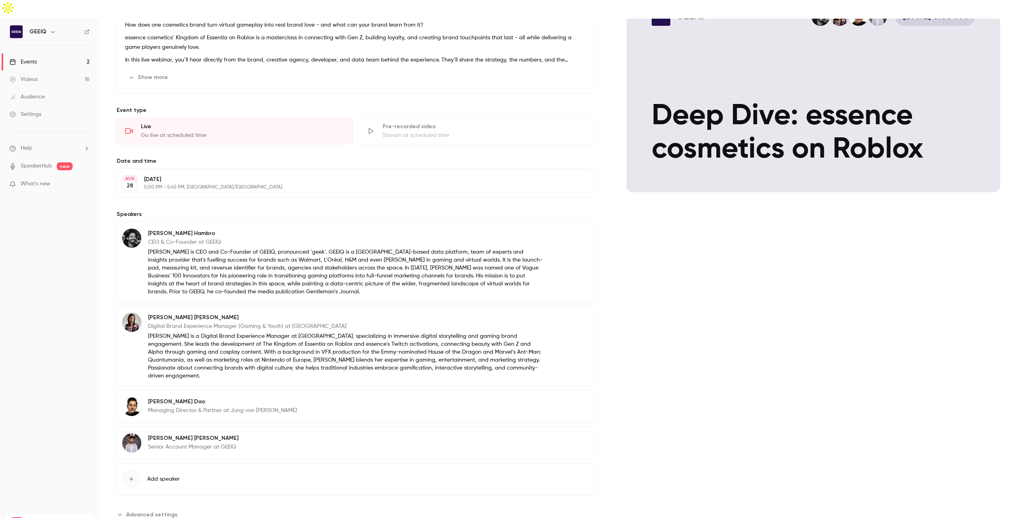
scroll to position [0, 0]
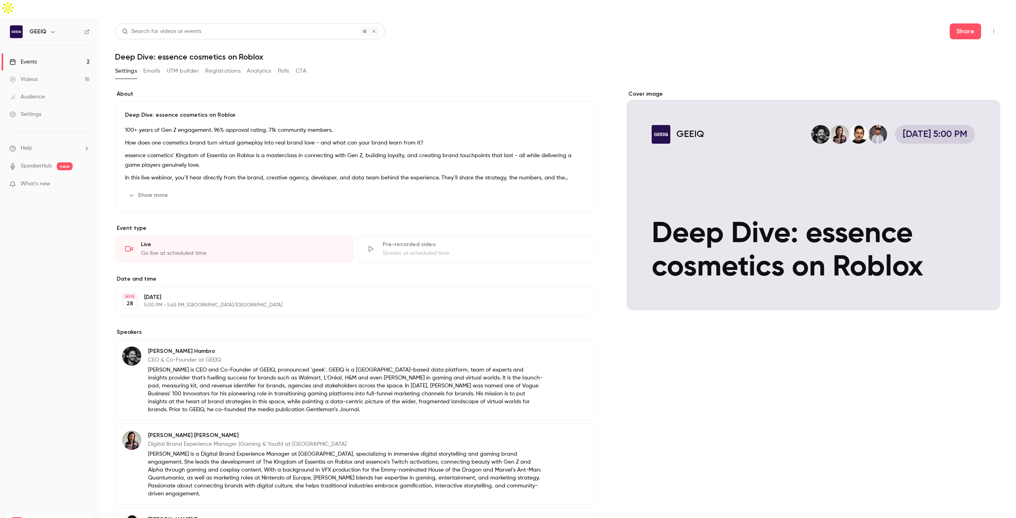
click at [58, 53] on link "Events 2" at bounding box center [49, 61] width 99 height 17
